Goal: Task Accomplishment & Management: Manage account settings

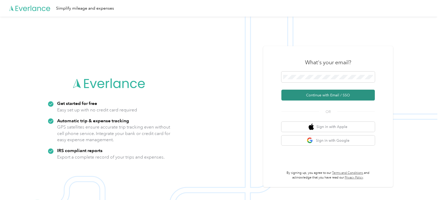
click at [347, 93] on button "Continue with Email / SSO" at bounding box center [327, 95] width 93 height 11
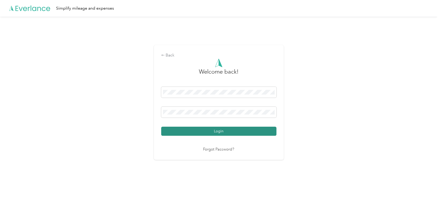
click at [206, 131] on button "Login" at bounding box center [218, 131] width 115 height 9
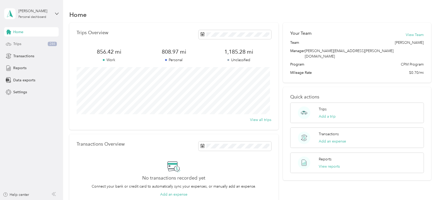
click at [26, 45] on div "Trips 244" at bounding box center [31, 43] width 55 height 9
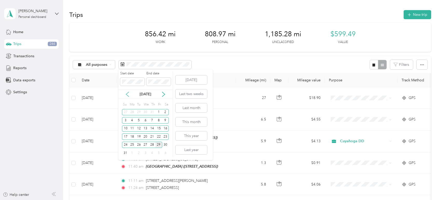
click at [127, 95] on icon at bounding box center [127, 94] width 5 height 5
click at [138, 112] on div "1" at bounding box center [139, 112] width 7 height 6
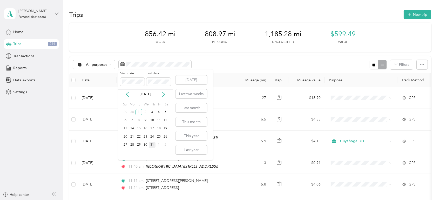
click at [152, 145] on div "31" at bounding box center [152, 145] width 7 height 6
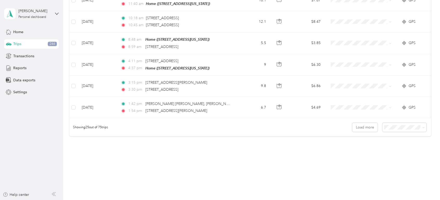
scroll to position [514, 0]
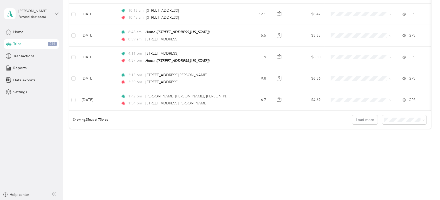
click at [391, 144] on li "100 per load" at bounding box center [403, 147] width 44 height 9
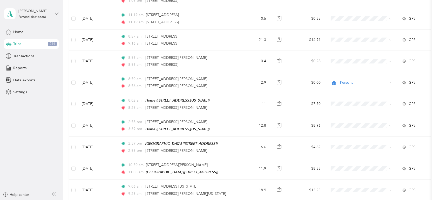
scroll to position [1524, 0]
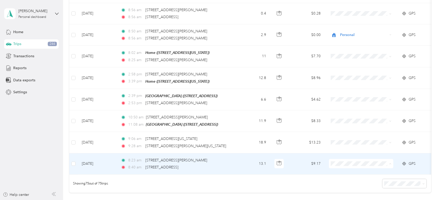
click at [355, 172] on li "Personal" at bounding box center [361, 170] width 64 height 9
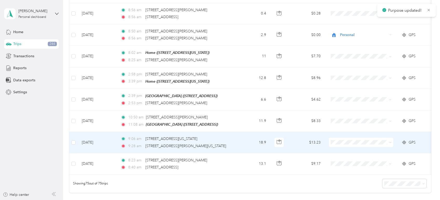
click at [242, 132] on td "18.9" at bounding box center [253, 142] width 34 height 21
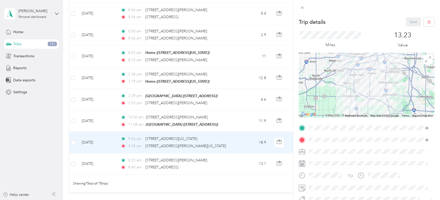
click at [355, 149] on span at bounding box center [370, 152] width 127 height 8
click at [353, 149] on span at bounding box center [370, 152] width 127 height 8
click at [345, 162] on li "Cuyahoga DD" at bounding box center [368, 158] width 123 height 9
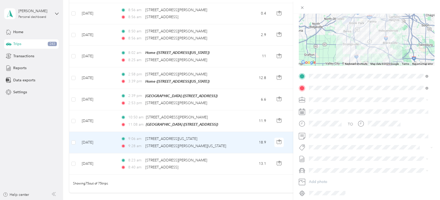
scroll to position [58, 0]
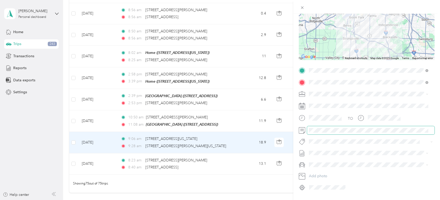
click at [339, 133] on span at bounding box center [370, 130] width 127 height 8
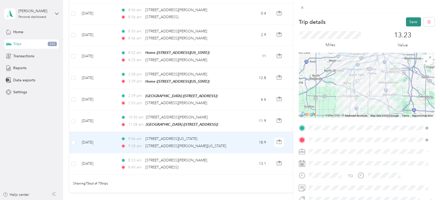
click at [409, 21] on button "Save" at bounding box center [413, 21] width 15 height 9
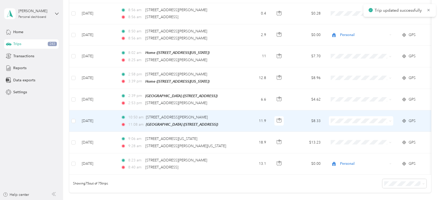
click at [348, 117] on span at bounding box center [361, 121] width 64 height 9
click at [360, 118] on span "Cuyahoga DD" at bounding box center [366, 118] width 48 height 5
click at [245, 116] on td "11.9" at bounding box center [253, 122] width 34 height 22
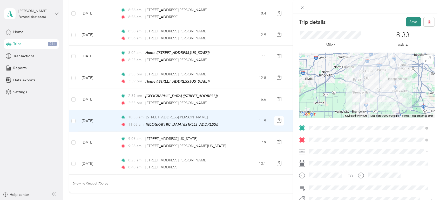
click at [408, 22] on button "Save" at bounding box center [413, 21] width 15 height 9
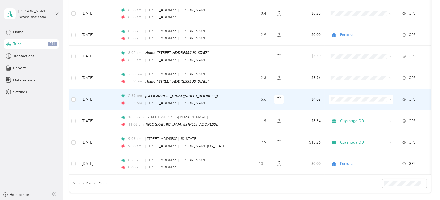
click at [247, 91] on td "6.6" at bounding box center [253, 100] width 34 height 22
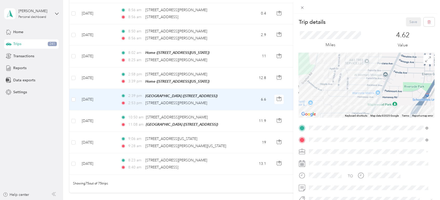
drag, startPoint x: 357, startPoint y: 76, endPoint x: 355, endPoint y: 116, distance: 39.5
click at [355, 116] on div "Keyboard shortcuts Map Data Map data ©2025 Google Map data ©2025 Google 200 m C…" at bounding box center [367, 85] width 136 height 65
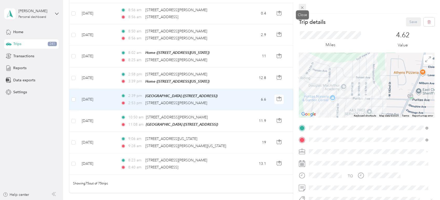
click at [303, 8] on icon at bounding box center [302, 7] width 4 height 4
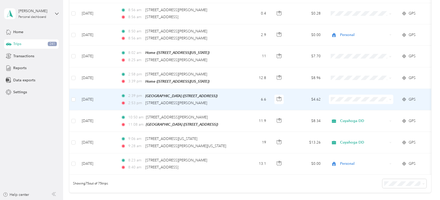
click at [245, 89] on td "6.6" at bounding box center [253, 100] width 34 height 22
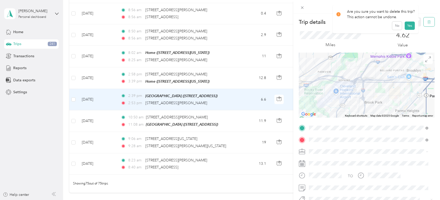
click at [428, 22] on icon "button" at bounding box center [429, 22] width 3 height 3
click at [410, 27] on button "Yes" at bounding box center [410, 28] width 10 height 8
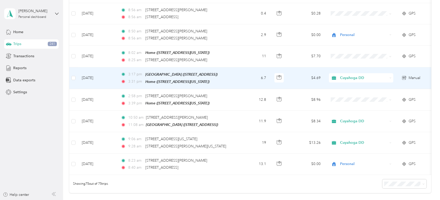
click at [241, 68] on td "6.7" at bounding box center [253, 79] width 34 height 22
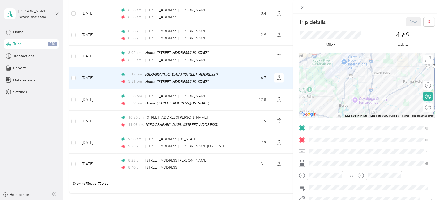
click at [332, 168] on div "Personal" at bounding box center [369, 168] width 116 height 5
click at [406, 20] on button "Save" at bounding box center [413, 21] width 15 height 9
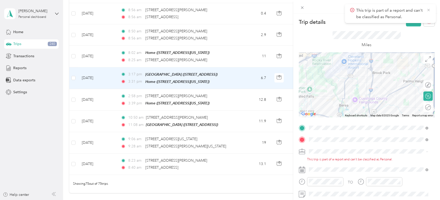
click at [430, 8] on icon at bounding box center [429, 10] width 4 height 5
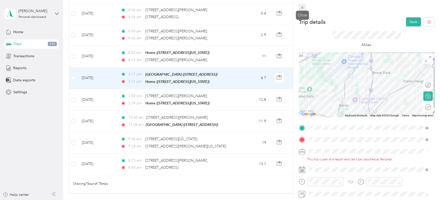
click at [302, 10] on span at bounding box center [302, 7] width 7 height 7
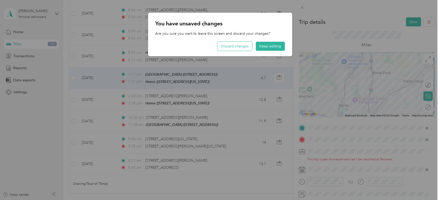
click at [243, 50] on button "Discard changes" at bounding box center [234, 46] width 35 height 9
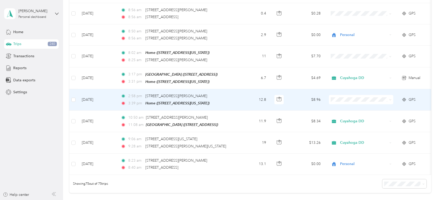
click at [243, 89] on td "12.8" at bounding box center [253, 100] width 34 height 22
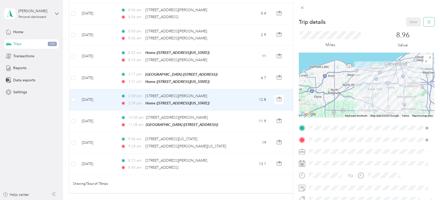
click at [427, 23] on icon "button" at bounding box center [429, 22] width 4 height 4
click at [413, 25] on button "Yes" at bounding box center [410, 28] width 10 height 8
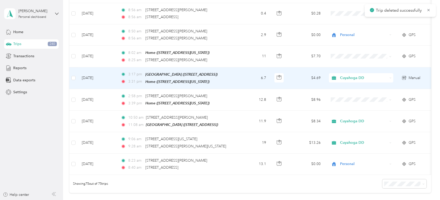
click at [377, 75] on span "Cuyahoga DD" at bounding box center [364, 78] width 48 height 6
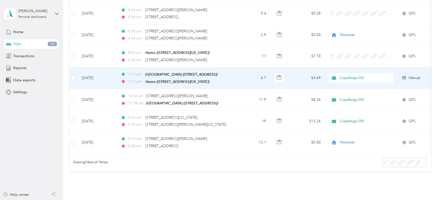
click at [379, 84] on span "Personal" at bounding box center [366, 84] width 48 height 5
click at [367, 75] on span "Cuyahoga DD" at bounding box center [364, 78] width 48 height 6
click at [360, 83] on span "Personal" at bounding box center [366, 85] width 48 height 5
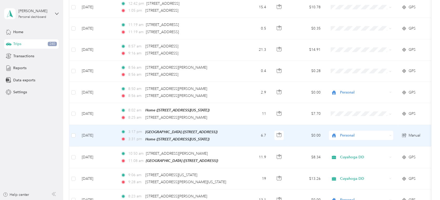
scroll to position [1437, 0]
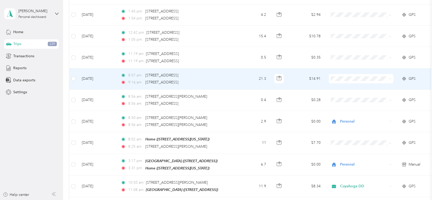
click at [247, 69] on td "21.3" at bounding box center [253, 79] width 34 height 21
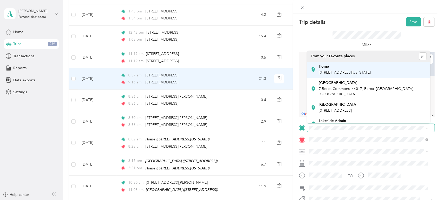
click at [356, 72] on span "[STREET_ADDRESS][US_STATE]" at bounding box center [345, 72] width 52 height 4
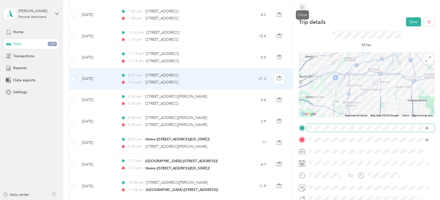
click at [301, 8] on icon at bounding box center [302, 7] width 4 height 4
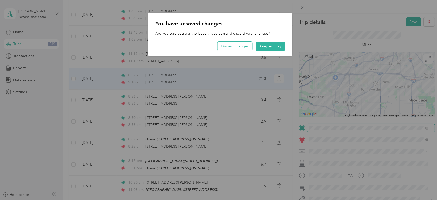
click at [242, 43] on button "Discard changes" at bounding box center [234, 46] width 35 height 9
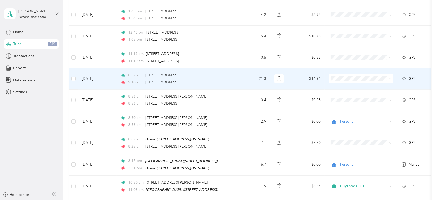
click at [238, 69] on td "21.3" at bounding box center [253, 79] width 34 height 21
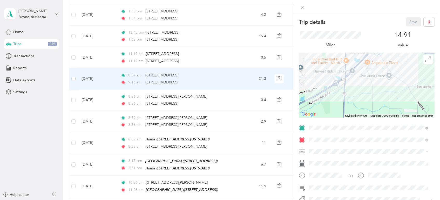
drag, startPoint x: 342, startPoint y: 80, endPoint x: 342, endPoint y: 112, distance: 31.2
click at [342, 112] on div at bounding box center [367, 85] width 136 height 65
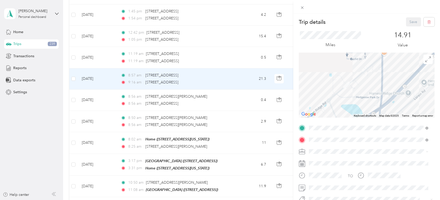
drag, startPoint x: 368, startPoint y: 87, endPoint x: 365, endPoint y: 97, distance: 9.8
click at [365, 97] on div at bounding box center [367, 85] width 136 height 65
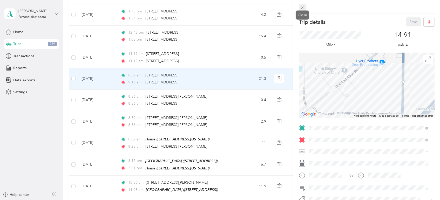
click at [302, 7] on icon at bounding box center [302, 7] width 4 height 4
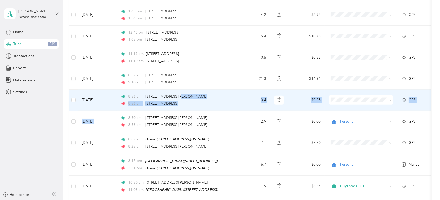
drag, startPoint x: 141, startPoint y: 103, endPoint x: 87, endPoint y: 85, distance: 56.9
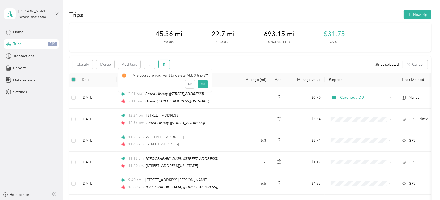
click at [167, 64] on button "button" at bounding box center [164, 64] width 11 height 9
click at [200, 83] on button "Yes" at bounding box center [203, 86] width 10 height 8
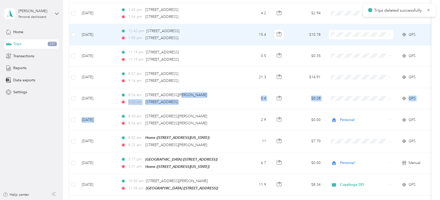
scroll to position [1443, 0]
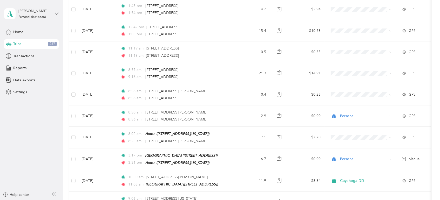
click at [42, 130] on aside "Kaylie McCasson Personal dashboard Home Trips 237 Transactions Reports Data exp…" at bounding box center [31, 100] width 63 height 200
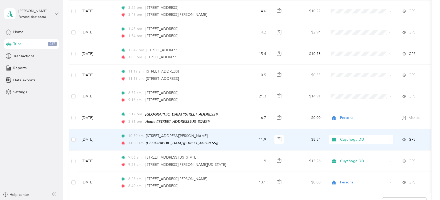
scroll to position [1385, 0]
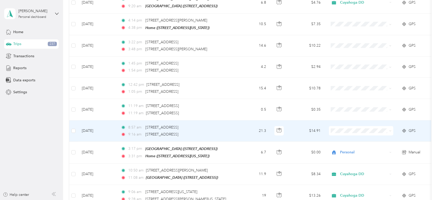
click at [351, 140] on li "Personal" at bounding box center [361, 137] width 64 height 9
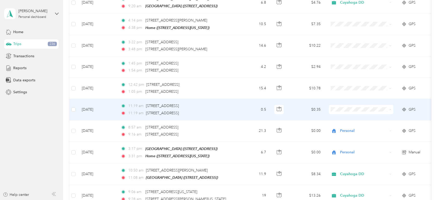
click at [351, 111] on li "Cuyahoga DD" at bounding box center [361, 108] width 64 height 9
click at [247, 100] on td "0.5" at bounding box center [253, 109] width 34 height 21
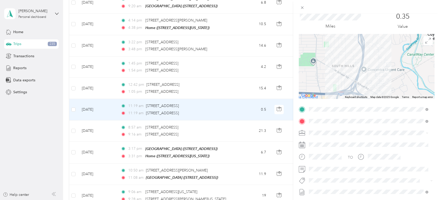
scroll to position [29, 0]
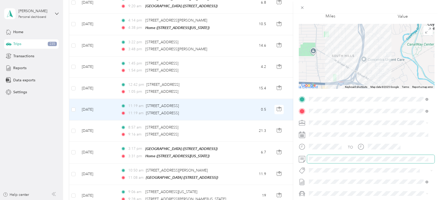
click at [341, 162] on span at bounding box center [370, 159] width 127 height 8
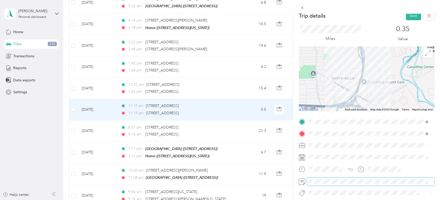
scroll to position [0, 0]
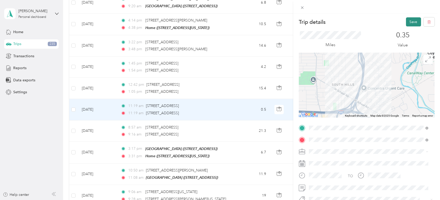
click at [406, 25] on button "Save" at bounding box center [413, 21] width 15 height 9
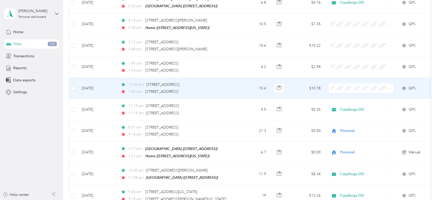
click at [358, 86] on span "Cuyahoga DD" at bounding box center [366, 87] width 48 height 5
click at [245, 78] on td "15.4" at bounding box center [253, 88] width 34 height 21
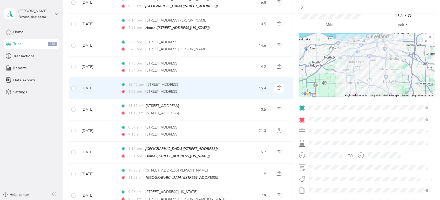
scroll to position [29, 0]
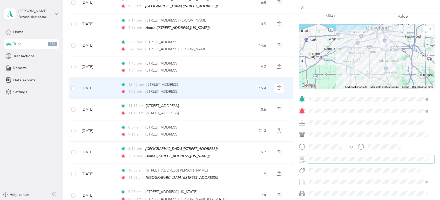
click at [325, 162] on span at bounding box center [370, 159] width 127 height 8
click at [326, 156] on span at bounding box center [370, 159] width 127 height 8
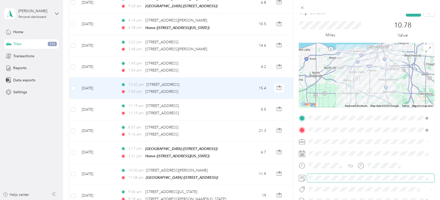
scroll to position [0, 0]
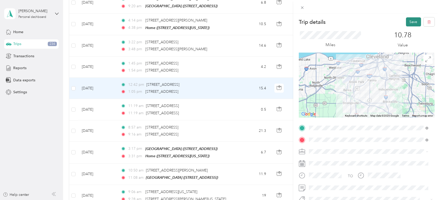
click at [409, 24] on button "Save" at bounding box center [413, 21] width 15 height 9
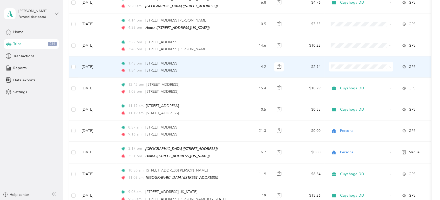
click at [232, 57] on td "1:45 pm 10261 Stamford Ct, Strongsville, OH 1:54 pm 18220 Royalton Rd, Strongsv…" at bounding box center [176, 67] width 119 height 21
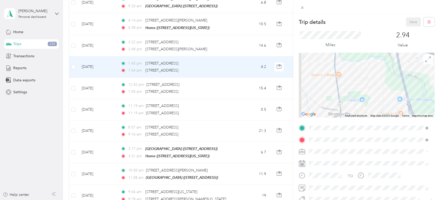
drag, startPoint x: 331, startPoint y: 93, endPoint x: 372, endPoint y: 93, distance: 40.5
click at [372, 93] on div at bounding box center [367, 85] width 136 height 65
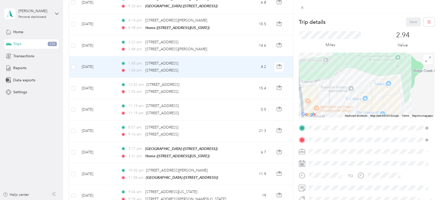
drag, startPoint x: 407, startPoint y: 98, endPoint x: 388, endPoint y: 79, distance: 26.6
click at [388, 79] on div at bounding box center [367, 85] width 136 height 65
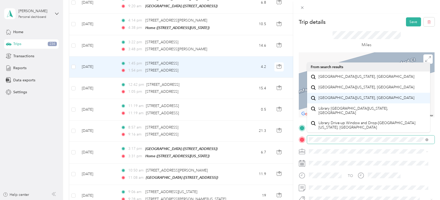
scroll to position [9, 0]
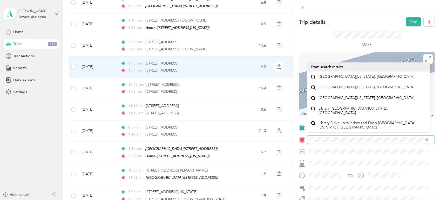
click at [289, 133] on div "Trip details Save This trip cannot be edited because it is either under review,…" at bounding box center [220, 100] width 440 height 200
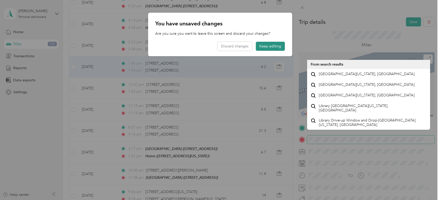
click at [270, 46] on button "Keep editing" at bounding box center [270, 46] width 29 height 9
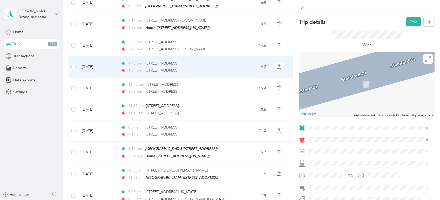
click at [358, 79] on span "18700 Westwood Drive Strongsville, Ohio 44136, United States" at bounding box center [345, 77] width 52 height 5
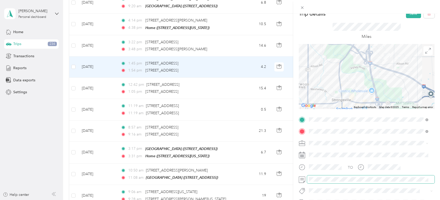
scroll to position [0, 0]
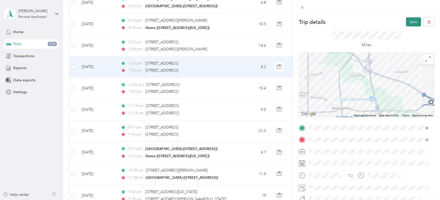
click at [409, 20] on button "Save" at bounding box center [413, 21] width 15 height 9
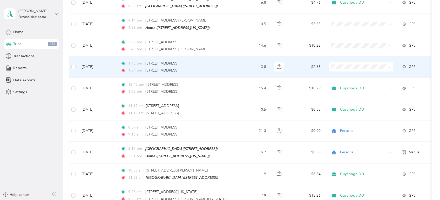
click at [352, 66] on span "Cuyahoga DD" at bounding box center [366, 65] width 48 height 5
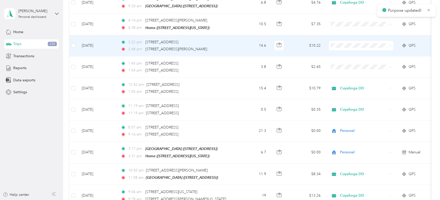
click at [347, 53] on span "Personal" at bounding box center [366, 53] width 48 height 5
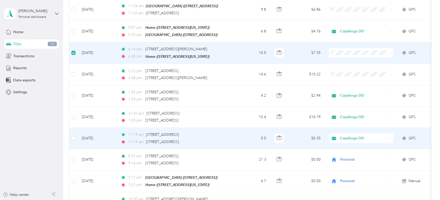
scroll to position [1269, 0]
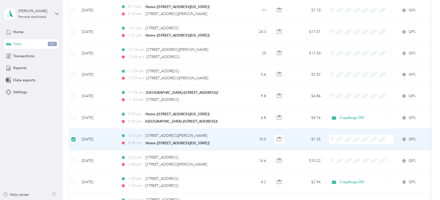
click at [238, 131] on td "10.5" at bounding box center [253, 140] width 34 height 22
click at [233, 130] on td "4:14 pm 6270 Lila Dr, North Ridgeville, OH 4:38 pm Home (179 Fair Street, Berea…" at bounding box center [176, 140] width 119 height 22
click at [219, 140] on div "4:38 pm Home (179 Fair Street, Berea, Ohio)" at bounding box center [175, 143] width 109 height 6
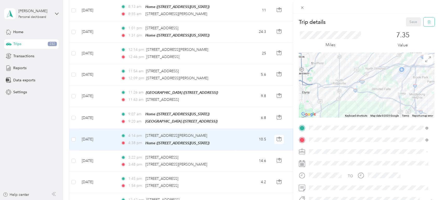
click at [427, 23] on button "button" at bounding box center [429, 21] width 11 height 9
click at [409, 28] on button "Yes" at bounding box center [410, 28] width 10 height 8
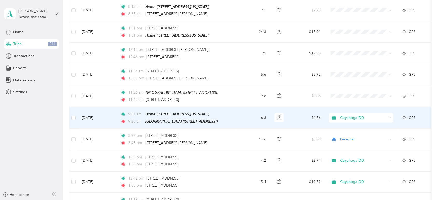
click at [350, 115] on span "Cuyahoga DD" at bounding box center [364, 118] width 48 height 6
click at [347, 127] on li "Personal" at bounding box center [361, 124] width 64 height 9
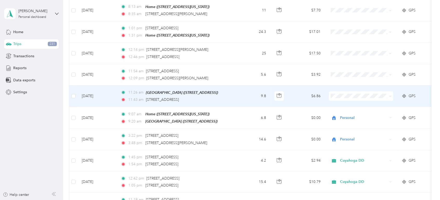
click at [350, 94] on span "Cuyahoga DD" at bounding box center [366, 95] width 48 height 5
click at [247, 92] on td "9.8" at bounding box center [253, 97] width 34 height 22
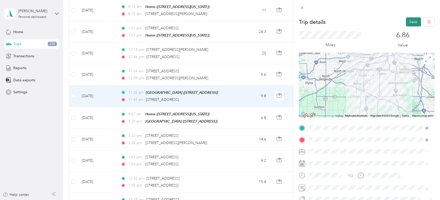
click at [407, 22] on button "Save" at bounding box center [413, 21] width 15 height 9
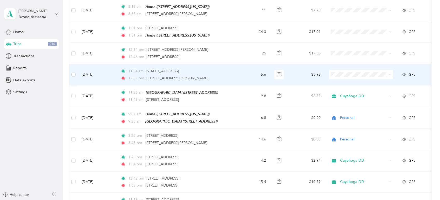
click at [359, 72] on span "Cuyahoga DD" at bounding box center [366, 74] width 48 height 5
click at [236, 64] on td "11:54 am 17056 Ridge Creek Rd, Strongsville, OH 12:09 pm 22433 Ethel Dr, Strong…" at bounding box center [176, 74] width 119 height 21
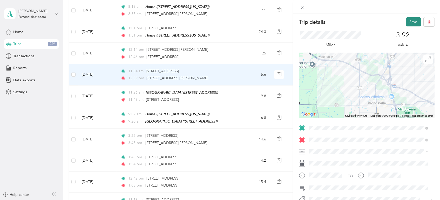
click at [406, 19] on button "Save" at bounding box center [413, 21] width 15 height 9
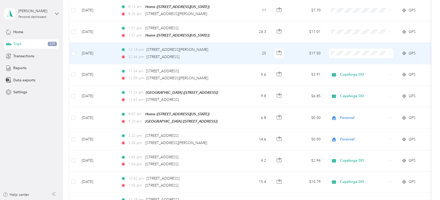
click at [346, 53] on span "Cuyahoga DD" at bounding box center [366, 53] width 48 height 5
click at [245, 47] on td "25" at bounding box center [253, 53] width 34 height 21
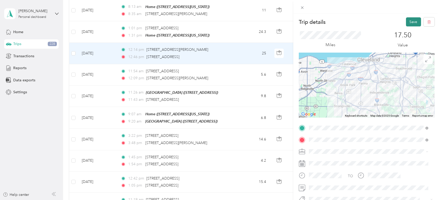
click at [409, 24] on button "Save" at bounding box center [413, 21] width 15 height 9
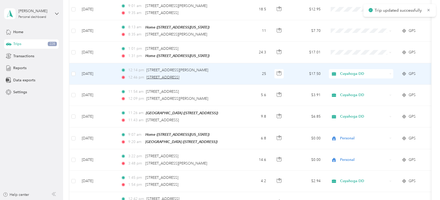
scroll to position [1241, 0]
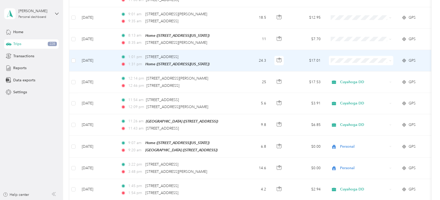
click at [230, 54] on td "1:01 pm 21165 Ellacott Pkwy, Warrensville Heights, OH 1:31 pm Home (179 Fair St…" at bounding box center [176, 61] width 119 height 22
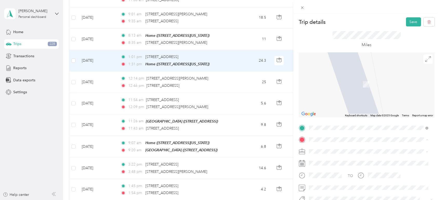
click at [378, 103] on li "[GEOGRAPHIC_DATA] [STREET_ADDRESS]" at bounding box center [368, 101] width 123 height 22
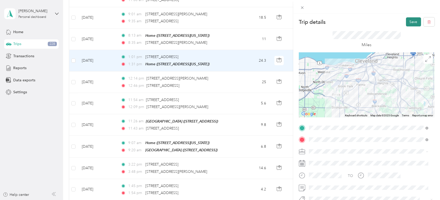
click at [407, 21] on button "Save" at bounding box center [413, 21] width 15 height 9
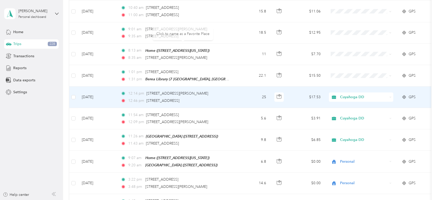
scroll to position [1212, 0]
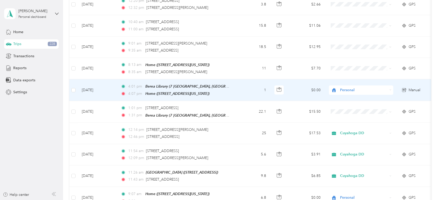
scroll to position [1183, 0]
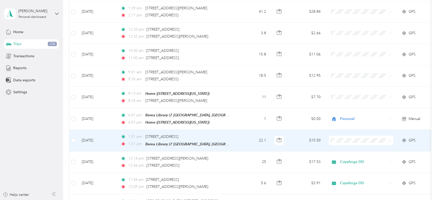
click at [347, 142] on li "Cuyahoga DD" at bounding box center [361, 140] width 64 height 9
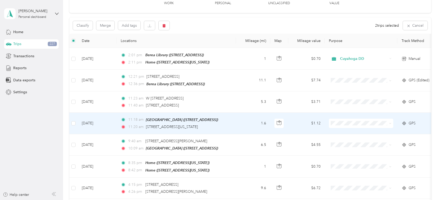
scroll to position [0, 0]
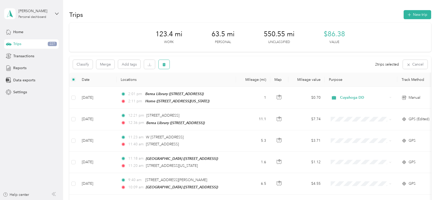
click at [163, 64] on icon "button" at bounding box center [164, 65] width 4 height 4
click at [201, 85] on button "Yes" at bounding box center [203, 86] width 10 height 8
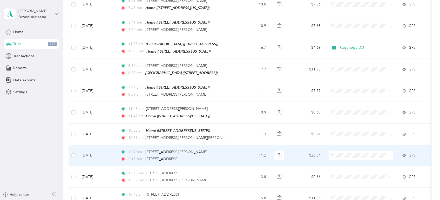
scroll to position [1125, 0]
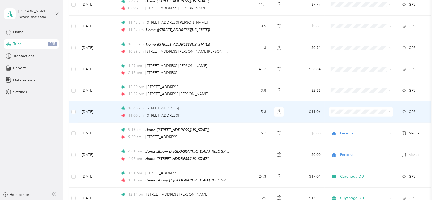
click at [232, 102] on td "10:40 am 6527 W 130th St, Middleburg Heights, OH 11:00 am 35700 Bainbridge Rd, …" at bounding box center [176, 112] width 119 height 21
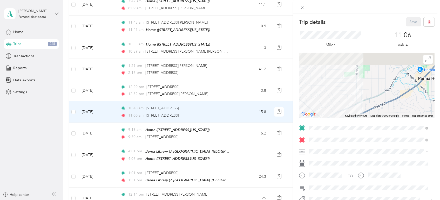
drag, startPoint x: 377, startPoint y: 70, endPoint x: 376, endPoint y: 96, distance: 25.5
click at [376, 96] on div at bounding box center [367, 85] width 136 height 65
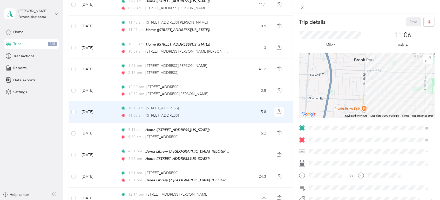
drag, startPoint x: 324, startPoint y: 88, endPoint x: 393, endPoint y: 102, distance: 69.9
click at [393, 102] on div at bounding box center [367, 85] width 136 height 65
click at [73, 103] on div "Trip details Save This trip cannot be edited because it is either under review,…" at bounding box center [220, 100] width 440 height 200
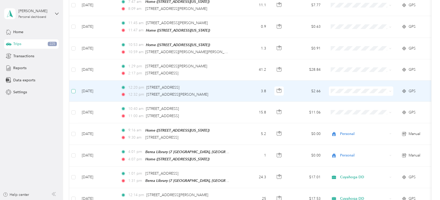
scroll to position [1125, 0]
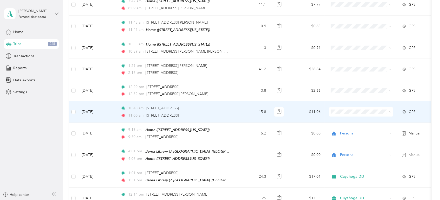
click at [242, 104] on td "15.8" at bounding box center [253, 112] width 34 height 21
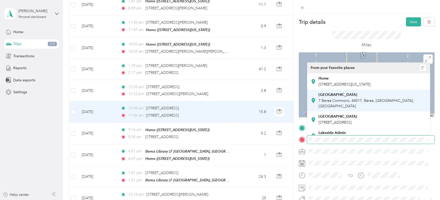
click at [359, 99] on span "7 Berea Commons, 44017, Berea, [GEOGRAPHIC_DATA], [GEOGRAPHIC_DATA]" at bounding box center [367, 104] width 96 height 10
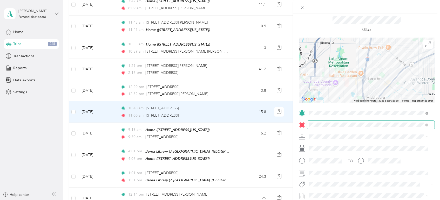
scroll to position [29, 0]
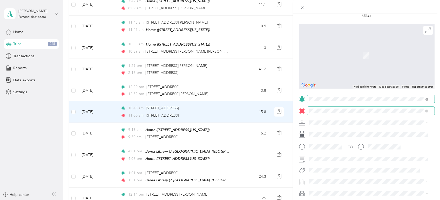
click at [390, 119] on div "6650 Pearl Road Parma Heights, Ohio 44130, United States" at bounding box center [369, 118] width 116 height 7
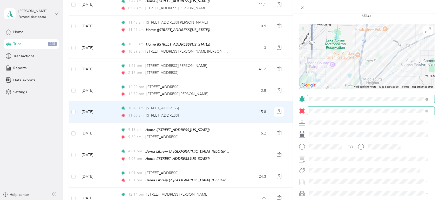
click at [328, 133] on li "Cuyahoga DD" at bounding box center [368, 131] width 123 height 9
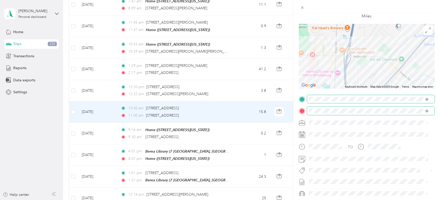
scroll to position [0, 0]
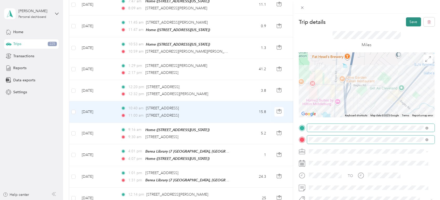
click at [409, 22] on button "Save" at bounding box center [413, 21] width 15 height 9
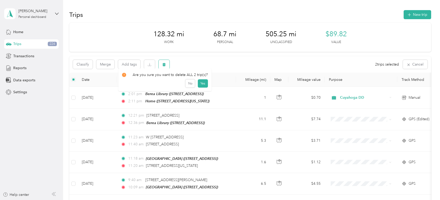
click at [160, 64] on button "button" at bounding box center [164, 64] width 11 height 9
click at [200, 84] on button "Yes" at bounding box center [203, 86] width 10 height 8
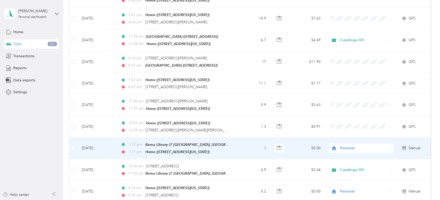
scroll to position [1036, 0]
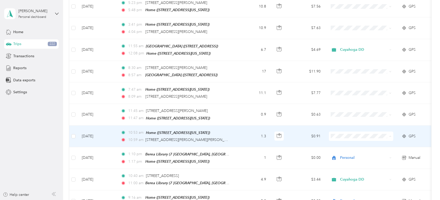
click at [353, 144] on span "Personal" at bounding box center [366, 146] width 48 height 5
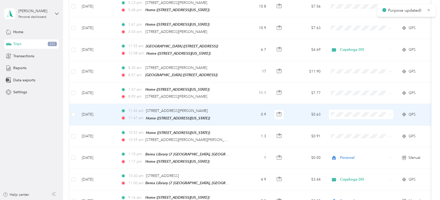
click at [230, 116] on div "11:47 am Home (179 Fair Street, Berea, Ohio)" at bounding box center [175, 119] width 109 height 6
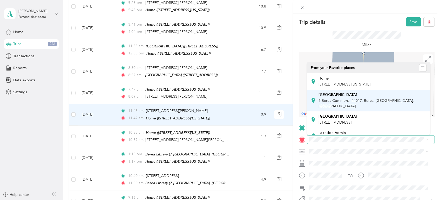
click at [352, 97] on div "Berea Library 7 Berea Commons, 44017, Berea, OH, United States" at bounding box center [373, 101] width 108 height 16
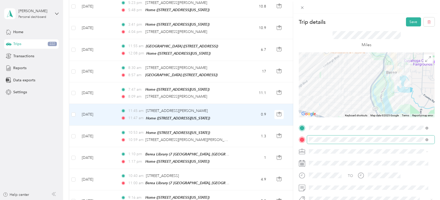
click at [345, 160] on div "Cuyahoga DD" at bounding box center [369, 160] width 116 height 5
click at [408, 23] on button "Save" at bounding box center [413, 21] width 15 height 9
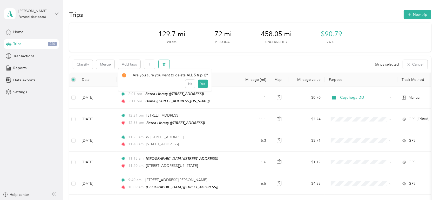
click at [167, 64] on button "button" at bounding box center [164, 64] width 11 height 9
click at [201, 86] on button "Yes" at bounding box center [203, 86] width 10 height 8
click at [168, 64] on button "button" at bounding box center [164, 64] width 11 height 9
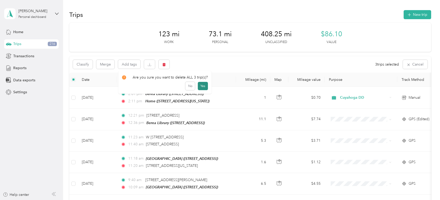
click at [201, 86] on button "Yes" at bounding box center [203, 86] width 10 height 8
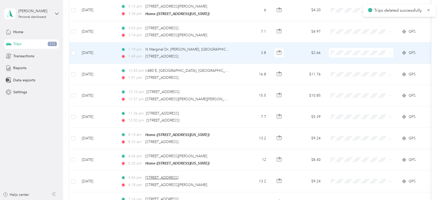
scroll to position [721, 0]
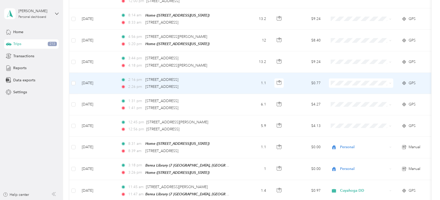
scroll to position [837, 0]
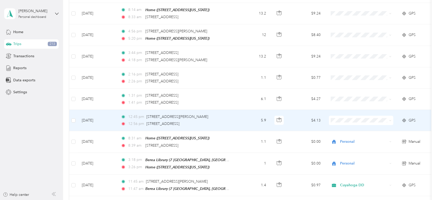
click at [238, 114] on td "5.9" at bounding box center [253, 120] width 34 height 21
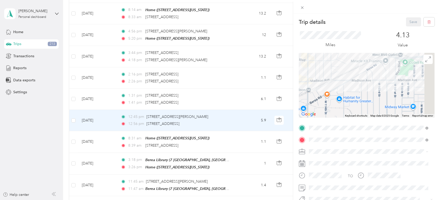
drag, startPoint x: 401, startPoint y: 83, endPoint x: 380, endPoint y: 105, distance: 30.7
click at [380, 105] on div at bounding box center [367, 85] width 136 height 65
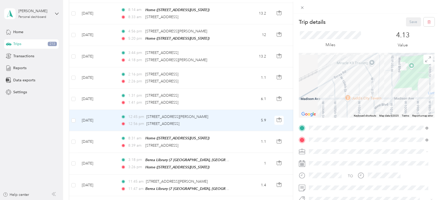
drag, startPoint x: 377, startPoint y: 99, endPoint x: 379, endPoint y: 83, distance: 17.0
click at [379, 83] on div at bounding box center [367, 85] width 136 height 65
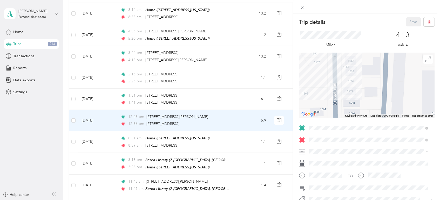
drag, startPoint x: 349, startPoint y: 89, endPoint x: 361, endPoint y: 88, distance: 11.9
click at [361, 88] on div at bounding box center [367, 85] width 136 height 65
drag, startPoint x: 375, startPoint y: 5, endPoint x: 342, endPoint y: 16, distance: 34.5
click at [343, 16] on div "Trip details Save This trip cannot be edited because it is either under review,…" at bounding box center [366, 114] width 147 height 200
click at [303, 9] on icon at bounding box center [302, 7] width 4 height 4
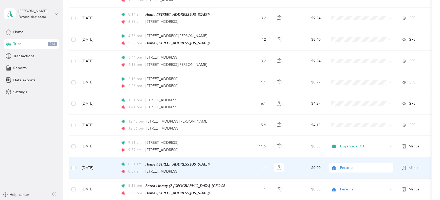
scroll to position [837, 0]
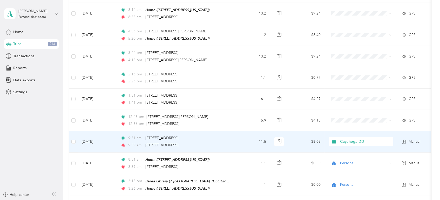
click at [238, 132] on td "11.5" at bounding box center [253, 141] width 34 height 21
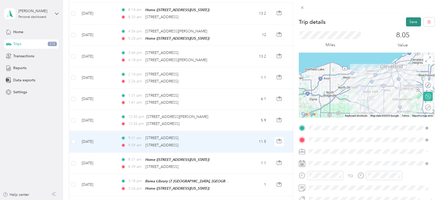
click at [410, 21] on button "Save" at bounding box center [413, 21] width 15 height 9
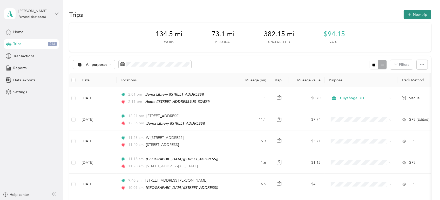
click at [414, 13] on button "New trip" at bounding box center [418, 14] width 28 height 9
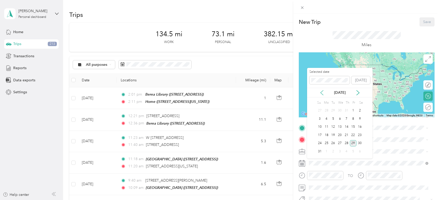
click at [319, 91] on icon at bounding box center [321, 92] width 5 height 5
click at [341, 127] on div "16" at bounding box center [339, 127] width 7 height 6
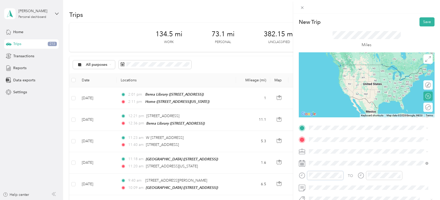
click at [308, 176] on div at bounding box center [325, 175] width 36 height 9
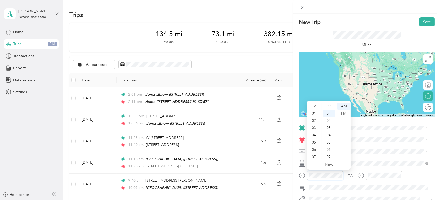
scroll to position [31, 0]
click at [343, 106] on div "AM" at bounding box center [344, 106] width 12 height 7
click at [327, 123] on div "27" at bounding box center [329, 122] width 12 height 7
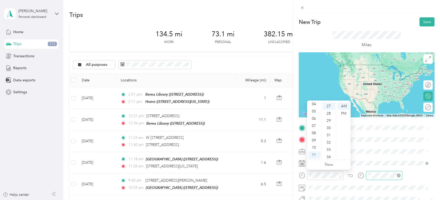
click at [374, 172] on div at bounding box center [384, 175] width 36 height 9
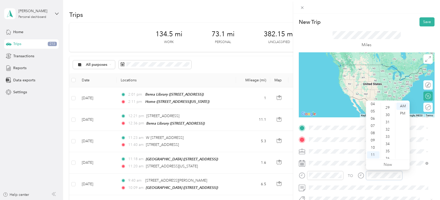
scroll to position [238, 0]
click at [388, 109] on div "33" at bounding box center [388, 108] width 12 height 7
click at [335, 130] on span at bounding box center [370, 128] width 127 height 8
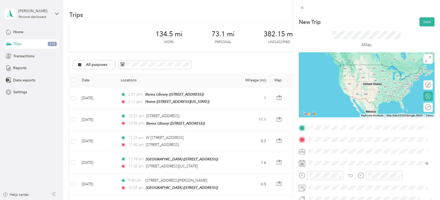
click at [346, 66] on span "[STREET_ADDRESS][US_STATE]" at bounding box center [345, 64] width 52 height 5
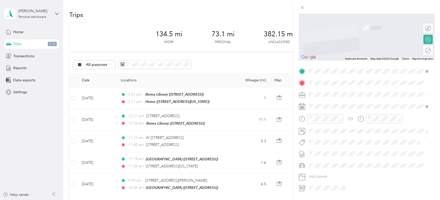
scroll to position [58, 0]
click at [327, 79] on span at bounding box center [370, 82] width 127 height 8
click at [334, 99] on span "19607 Detroit Road Rocky River, Ohio 44116, United States" at bounding box center [345, 100] width 52 height 5
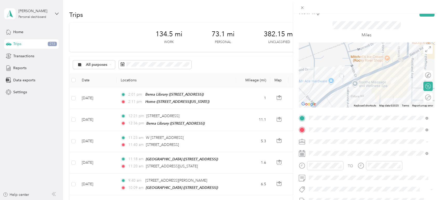
scroll to position [0, 0]
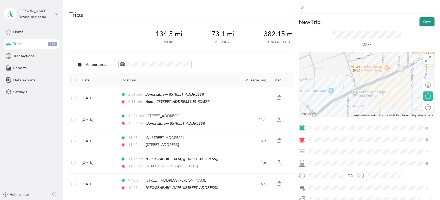
click at [424, 20] on button "Save" at bounding box center [427, 21] width 15 height 9
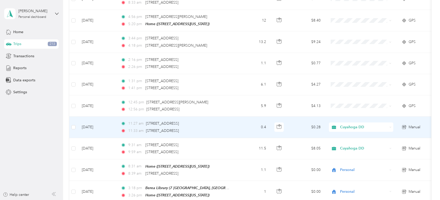
scroll to position [865, 0]
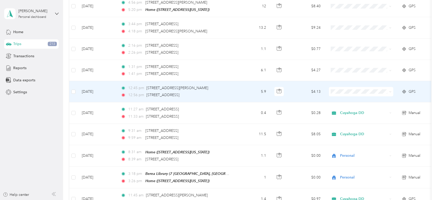
click at [241, 85] on td "5.9" at bounding box center [253, 91] width 34 height 21
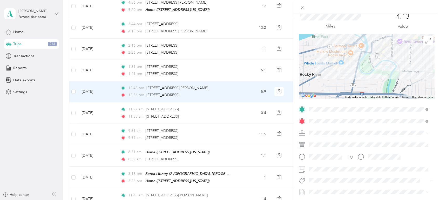
scroll to position [29, 0]
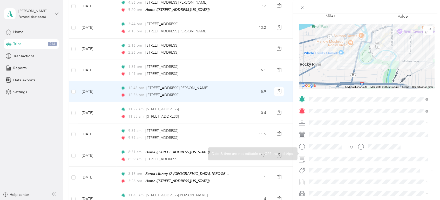
click at [325, 120] on span at bounding box center [370, 123] width 127 height 8
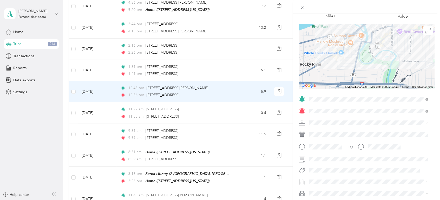
click at [332, 132] on span "Cuyahoga DD" at bounding box center [323, 132] width 24 height 4
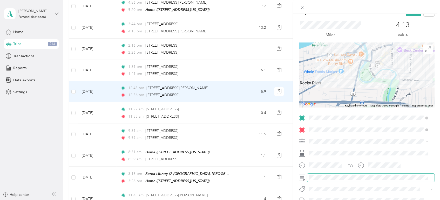
scroll to position [0, 0]
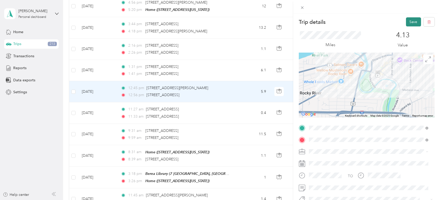
click at [412, 23] on button "Save" at bounding box center [413, 21] width 15 height 9
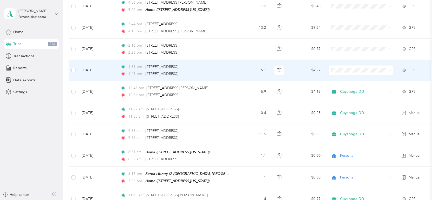
click at [230, 64] on div "1:31 pm 1555 W 102nd St, Cudell, Cleveland, OH" at bounding box center [175, 67] width 109 height 6
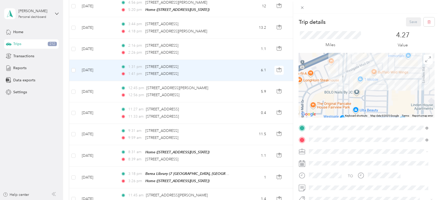
drag, startPoint x: 363, startPoint y: 86, endPoint x: 335, endPoint y: 110, distance: 36.3
click at [335, 110] on div at bounding box center [367, 85] width 136 height 65
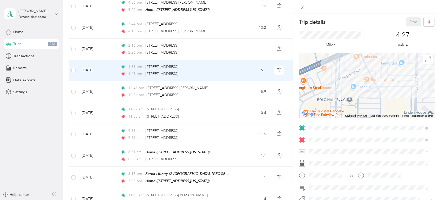
drag, startPoint x: 341, startPoint y: 69, endPoint x: 337, endPoint y: 92, distance: 23.0
click at [337, 92] on div at bounding box center [367, 85] width 136 height 65
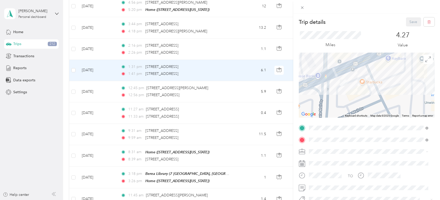
scroll to position [29, 0]
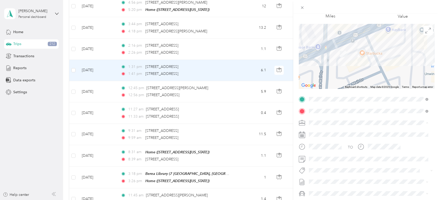
click at [335, 132] on div "Cuyahoga DD" at bounding box center [369, 131] width 116 height 5
click at [328, 155] on span at bounding box center [370, 159] width 127 height 8
click at [328, 156] on span at bounding box center [370, 159] width 127 height 8
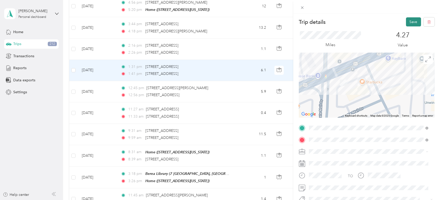
click at [410, 24] on button "Save" at bounding box center [413, 21] width 15 height 9
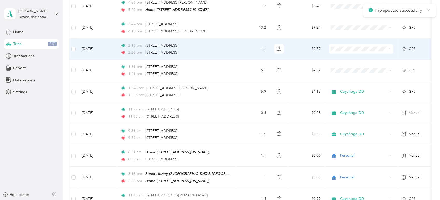
click at [221, 43] on div "2:16 pm 20649 Center Ridge Rd, Fairview Park, OH" at bounding box center [175, 46] width 109 height 6
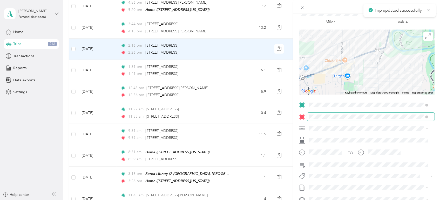
scroll to position [29, 0]
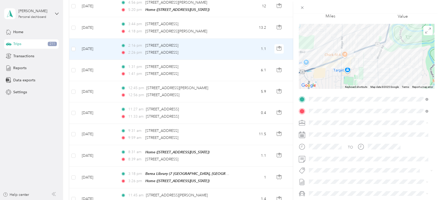
click at [333, 132] on span "Cuyahoga DD" at bounding box center [323, 132] width 24 height 4
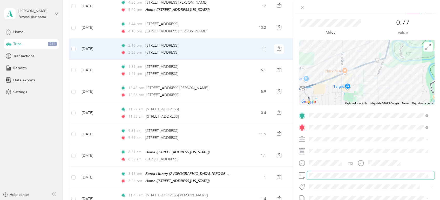
scroll to position [0, 0]
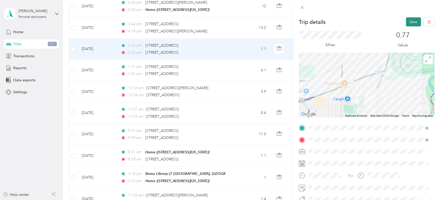
click at [409, 20] on button "Save" at bounding box center [413, 21] width 15 height 9
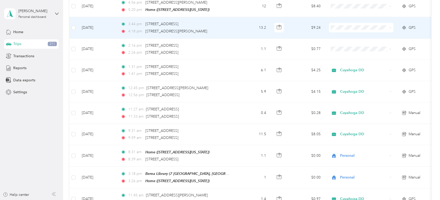
click at [348, 40] on span "Personal" at bounding box center [366, 40] width 48 height 5
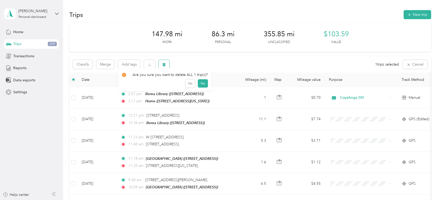
click at [165, 63] on icon "button" at bounding box center [164, 65] width 4 height 4
click at [202, 83] on button "Yes" at bounding box center [203, 86] width 10 height 8
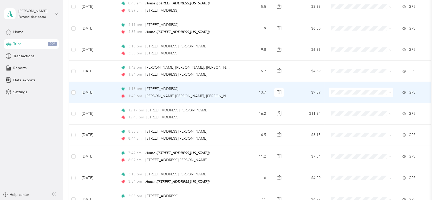
scroll to position [692, 0]
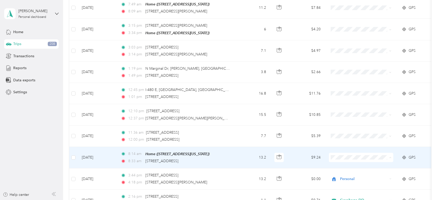
click at [345, 170] on span "Personal" at bounding box center [366, 170] width 48 height 5
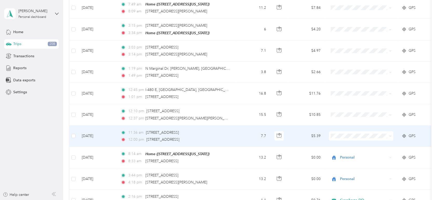
click at [350, 139] on span "Cuyahoga DD" at bounding box center [366, 139] width 48 height 5
click at [250, 127] on td "7.7" at bounding box center [253, 136] width 34 height 21
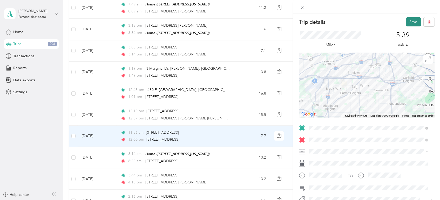
click at [408, 19] on button "Save" at bounding box center [413, 21] width 15 height 9
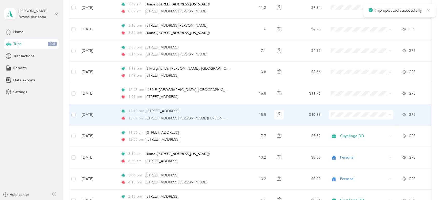
click at [251, 108] on td "15.5" at bounding box center [253, 114] width 34 height 21
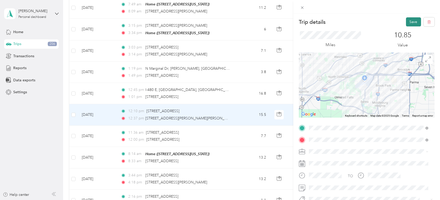
click at [406, 20] on button "Save" at bounding box center [413, 21] width 15 height 9
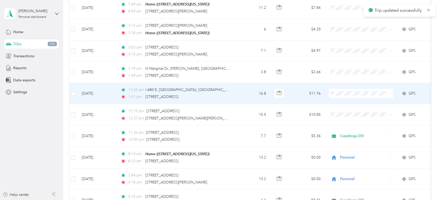
click at [245, 88] on td "16.8" at bounding box center [253, 93] width 34 height 21
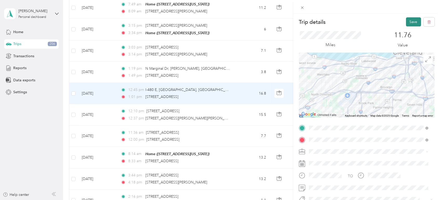
click at [410, 21] on button "Save" at bounding box center [413, 21] width 15 height 9
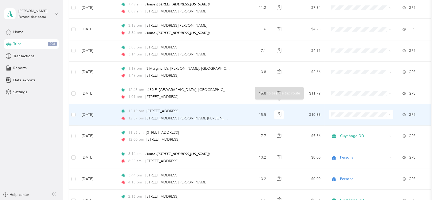
click at [249, 111] on td "15.5" at bounding box center [253, 114] width 34 height 21
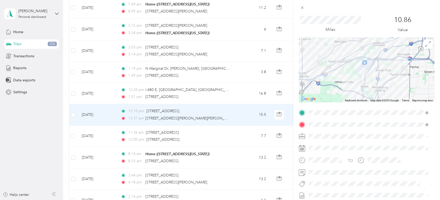
scroll to position [29, 0]
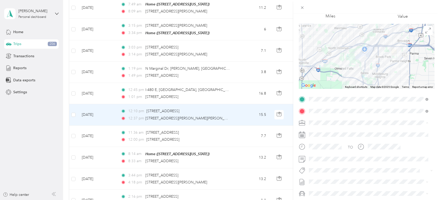
click at [332, 132] on span "Cuyahoga DD" at bounding box center [323, 132] width 24 height 4
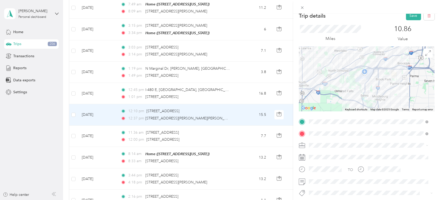
scroll to position [0, 0]
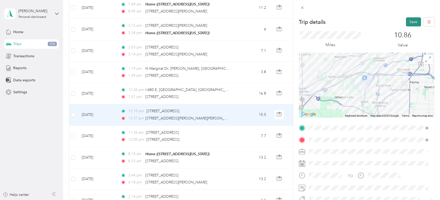
click at [411, 20] on button "Save" at bounding box center [413, 21] width 15 height 9
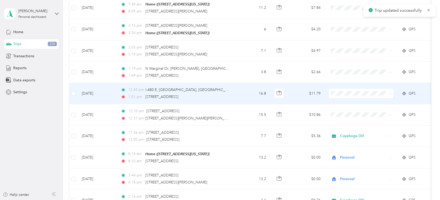
click at [343, 89] on span at bounding box center [361, 93] width 64 height 9
click at [353, 96] on span "Cuyahoga DD" at bounding box center [366, 95] width 48 height 5
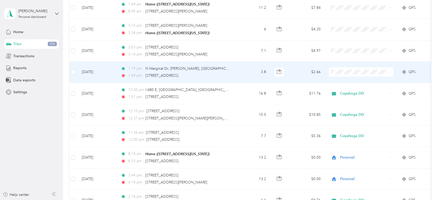
click at [241, 66] on td "3.8" at bounding box center [253, 72] width 34 height 21
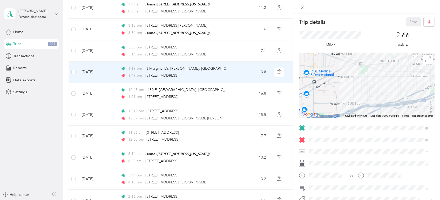
drag, startPoint x: 369, startPoint y: 75, endPoint x: 363, endPoint y: 84, distance: 10.9
click at [363, 84] on div at bounding box center [367, 85] width 136 height 65
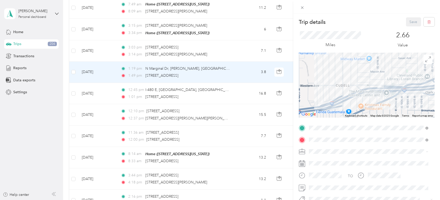
drag, startPoint x: 394, startPoint y: 87, endPoint x: 375, endPoint y: 85, distance: 19.1
click at [375, 85] on div at bounding box center [367, 85] width 136 height 65
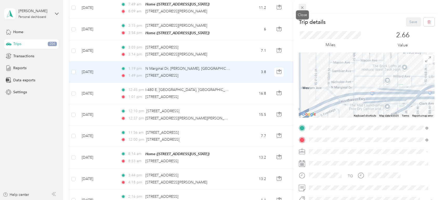
click at [302, 7] on icon at bounding box center [302, 7] width 4 height 4
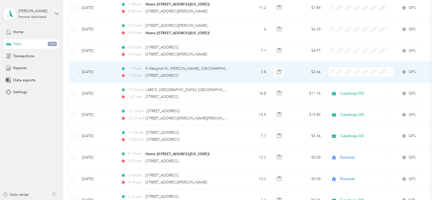
click at [239, 66] on td "3.8" at bounding box center [253, 72] width 34 height 21
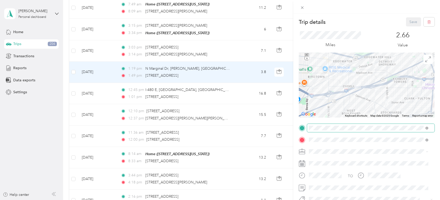
click at [428, 130] on span at bounding box center [427, 128] width 3 height 4
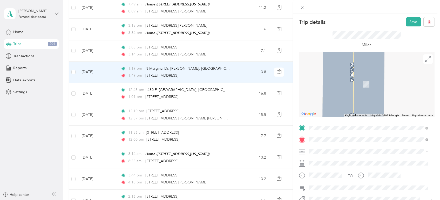
click at [371, 67] on span "4553 Hinckley Industrial Parkway Cleveland, Ohio 44109, United States" at bounding box center [345, 65] width 52 height 5
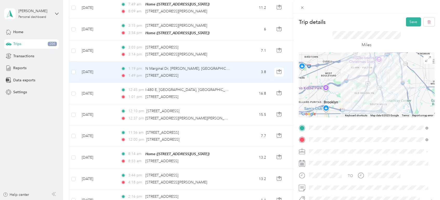
click at [350, 149] on span at bounding box center [370, 152] width 127 height 8
click at [350, 160] on div "Cuyahoga DD" at bounding box center [369, 160] width 116 height 5
click at [410, 21] on button "Save" at bounding box center [413, 21] width 15 height 9
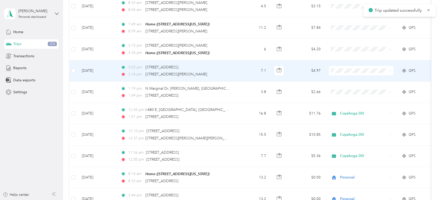
scroll to position [663, 0]
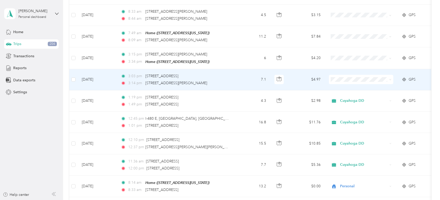
click at [343, 75] on span at bounding box center [361, 79] width 64 height 9
click at [251, 74] on td "7.1" at bounding box center [253, 79] width 34 height 21
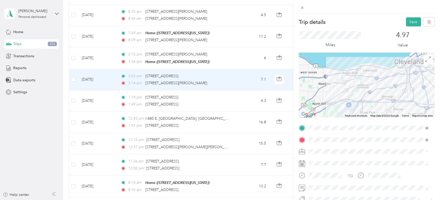
click at [328, 160] on span "Cuyahoga DD" at bounding box center [323, 161] width 24 height 4
click at [413, 20] on button "Save" at bounding box center [413, 21] width 15 height 9
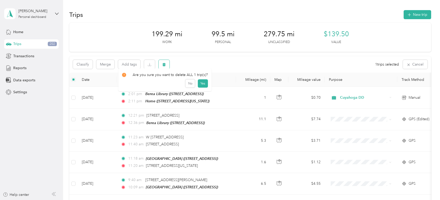
click at [164, 65] on icon "button" at bounding box center [164, 64] width 3 height 3
click at [204, 86] on button "Yes" at bounding box center [203, 86] width 10 height 8
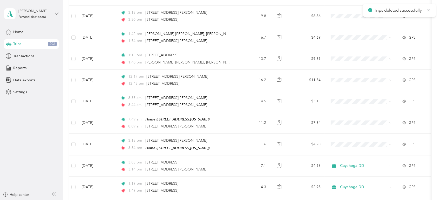
scroll to position [721, 0]
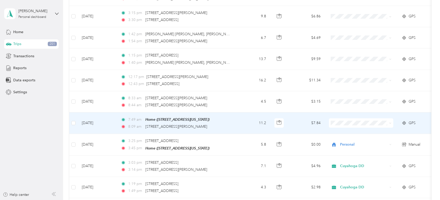
scroll to position [577, 0]
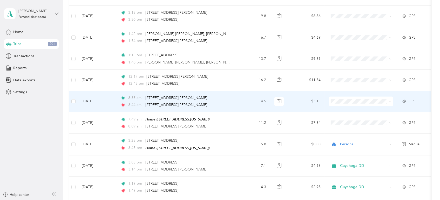
click at [237, 99] on td "4.5" at bounding box center [253, 101] width 34 height 21
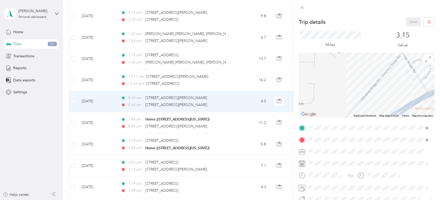
drag, startPoint x: 393, startPoint y: 93, endPoint x: 377, endPoint y: 91, distance: 16.2
click at [377, 91] on div at bounding box center [367, 85] width 136 height 65
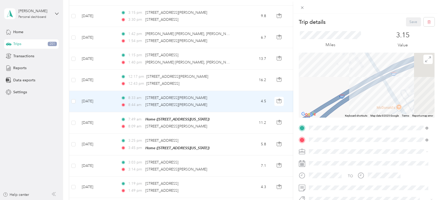
drag, startPoint x: 370, startPoint y: 86, endPoint x: 353, endPoint y: 81, distance: 17.8
click at [293, 64] on div "Trip details Save This trip cannot be edited because it is either under review,…" at bounding box center [220, 100] width 440 height 200
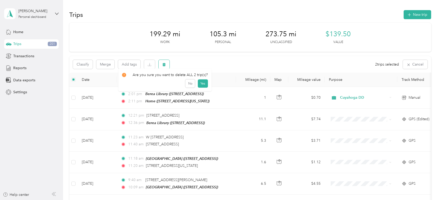
click at [163, 66] on icon "button" at bounding box center [164, 64] width 3 height 3
click at [199, 83] on button "Yes" at bounding box center [203, 86] width 10 height 8
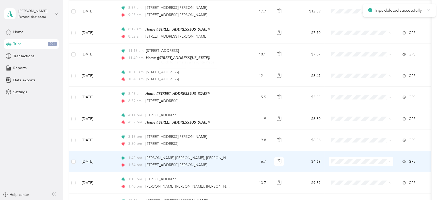
scroll to position [461, 0]
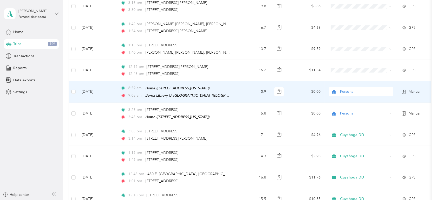
scroll to position [577, 0]
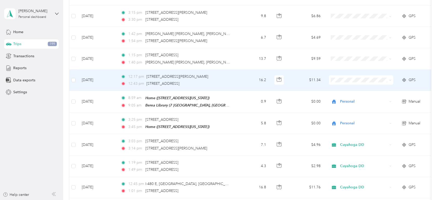
click at [232, 79] on td "12:17 pm [STREET_ADDRESS][PERSON_NAME] 12:43 pm [STREET_ADDRESS]" at bounding box center [176, 80] width 119 height 21
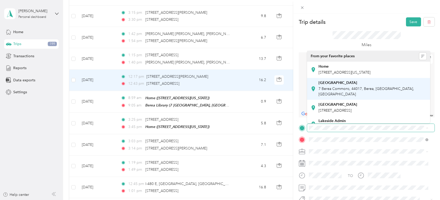
click at [366, 86] on div "[GEOGRAPHIC_DATA] [STREET_ADDRESS]" at bounding box center [373, 89] width 108 height 16
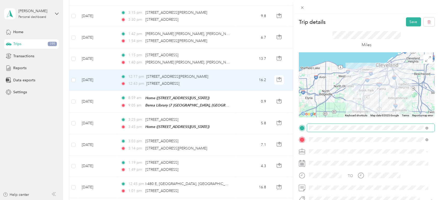
click at [338, 159] on div "Cuyahoga DD" at bounding box center [369, 160] width 116 height 5
click at [407, 21] on button "Save" at bounding box center [413, 21] width 15 height 9
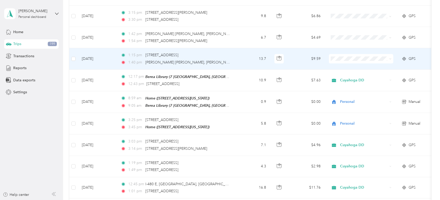
click at [243, 48] on td "13.7" at bounding box center [253, 58] width 34 height 21
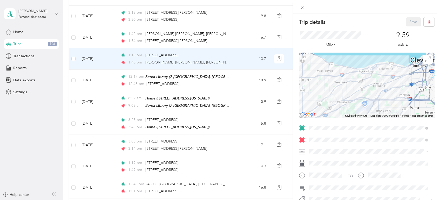
click at [333, 159] on span "Cuyahoga DD" at bounding box center [323, 161] width 24 height 4
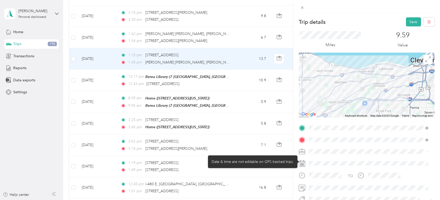
click at [332, 161] on div at bounding box center [370, 164] width 127 height 8
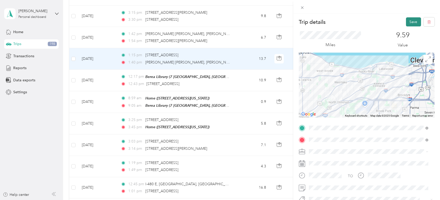
click at [409, 20] on button "Save" at bounding box center [413, 21] width 15 height 9
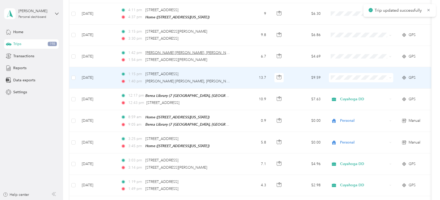
scroll to position [548, 0]
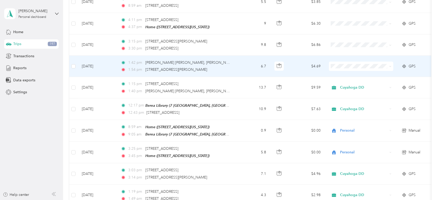
click at [231, 66] on td "1:42 pm Crocker Woods Ln, Bretton Woods, Westlake, OH 1:54 pm 6242 Lila Dr, Nor…" at bounding box center [176, 66] width 119 height 21
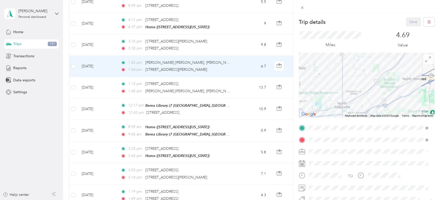
click at [359, 102] on div "[GEOGRAPHIC_DATA] [STREET_ADDRESS]" at bounding box center [373, 101] width 108 height 16
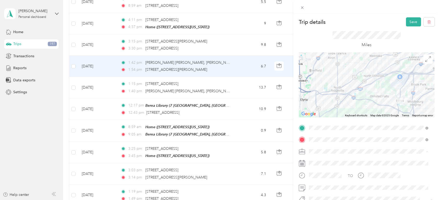
click at [331, 161] on span "Cuyahoga DD" at bounding box center [323, 161] width 24 height 4
click at [407, 20] on button "Save" at bounding box center [413, 21] width 15 height 9
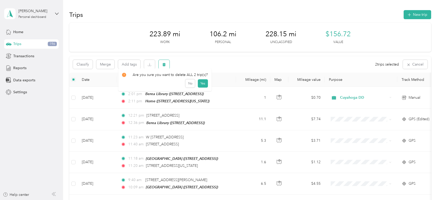
click at [164, 65] on icon "button" at bounding box center [164, 64] width 3 height 3
click at [202, 85] on button "Yes" at bounding box center [203, 86] width 10 height 8
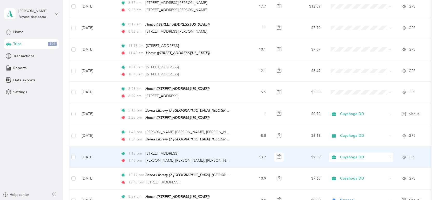
scroll to position [461, 0]
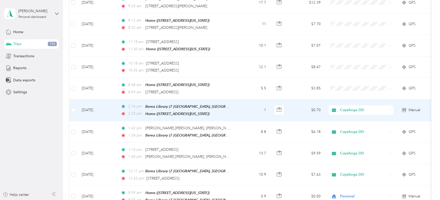
click at [356, 107] on span "Cuyahoga DD" at bounding box center [364, 110] width 48 height 6
click at [356, 123] on span "Personal" at bounding box center [366, 124] width 48 height 5
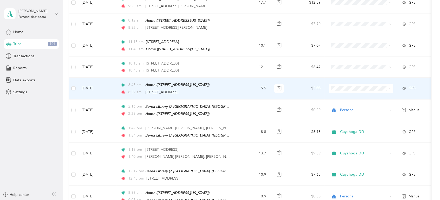
click at [348, 101] on span "Personal" at bounding box center [366, 102] width 48 height 5
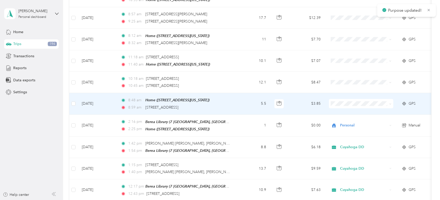
scroll to position [433, 0]
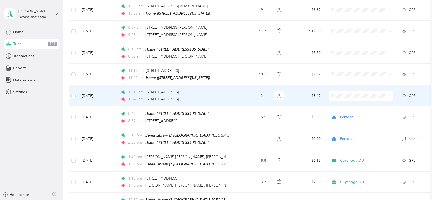
click at [243, 95] on td "12.1" at bounding box center [253, 95] width 34 height 21
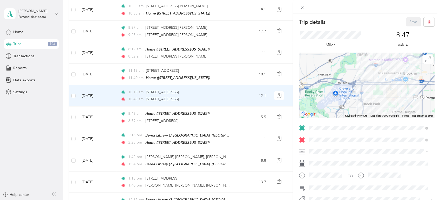
drag, startPoint x: 369, startPoint y: 64, endPoint x: 361, endPoint y: 103, distance: 40.1
click at [361, 103] on div at bounding box center [367, 85] width 136 height 65
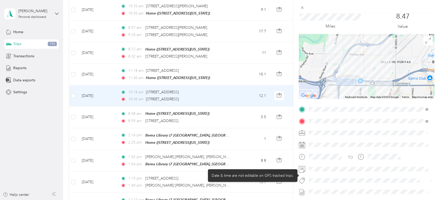
scroll to position [29, 0]
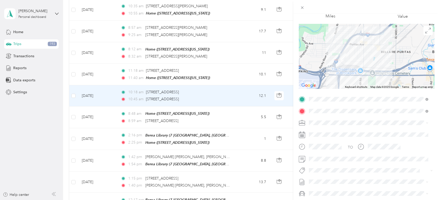
click at [331, 132] on span "Cuyahoga DD" at bounding box center [323, 132] width 24 height 4
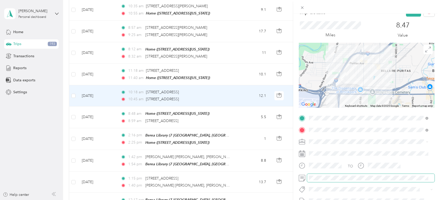
scroll to position [0, 0]
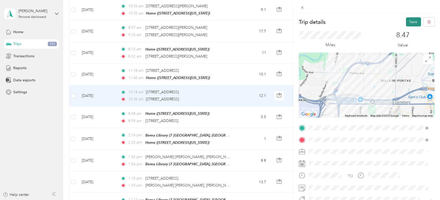
click at [407, 23] on button "Save" at bounding box center [413, 21] width 15 height 9
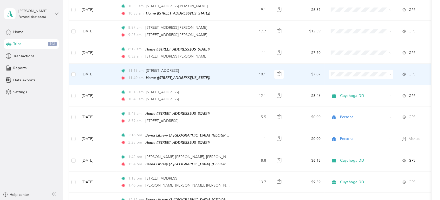
click at [240, 75] on td "10.1" at bounding box center [253, 75] width 34 height 22
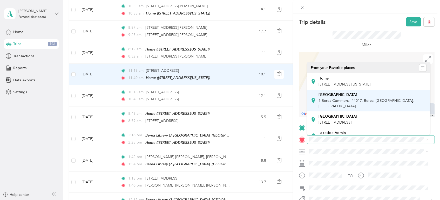
click at [343, 99] on span "7 Berea Commons, 44017, Berea, [GEOGRAPHIC_DATA], [GEOGRAPHIC_DATA]" at bounding box center [367, 104] width 96 height 10
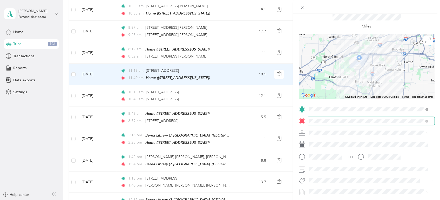
scroll to position [29, 0]
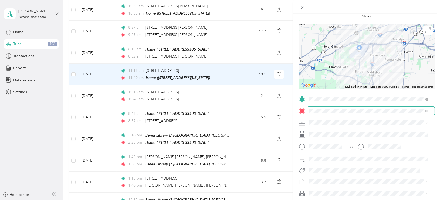
click at [338, 131] on div "Cuyahoga DD" at bounding box center [369, 131] width 116 height 5
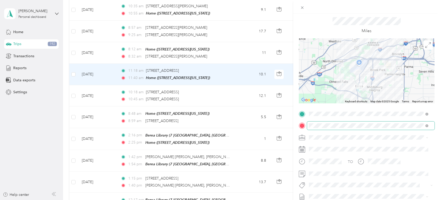
scroll to position [0, 0]
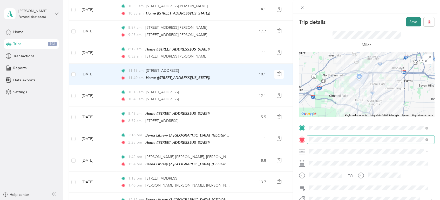
click at [410, 21] on button "Save" at bounding box center [413, 21] width 15 height 9
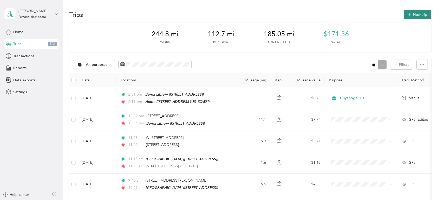
click at [419, 16] on button "New trip" at bounding box center [418, 14] width 28 height 9
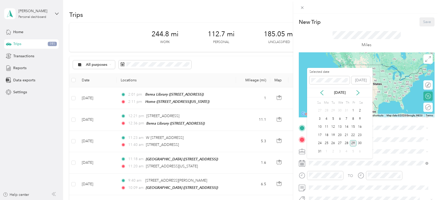
click at [325, 93] on div "[DATE]" at bounding box center [339, 92] width 65 height 5
click at [321, 92] on icon at bounding box center [322, 93] width 3 height 5
click at [326, 135] on div "21" at bounding box center [326, 135] width 7 height 6
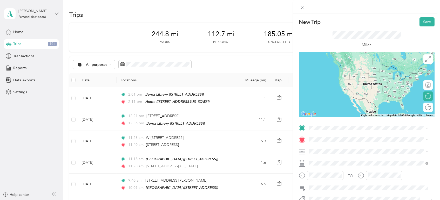
click at [340, 97] on strong "[GEOGRAPHIC_DATA]" at bounding box center [338, 99] width 39 height 5
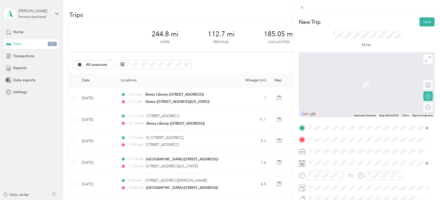
drag, startPoint x: 337, startPoint y: 126, endPoint x: 338, endPoint y: 131, distance: 4.5
click at [337, 131] on div "Home" at bounding box center [345, 133] width 52 height 5
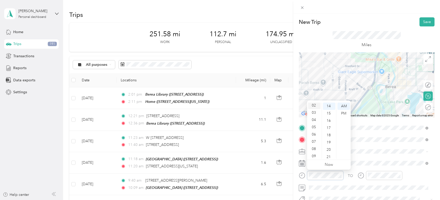
scroll to position [2, 0]
click at [315, 126] on div "03" at bounding box center [314, 126] width 12 height 7
click at [328, 127] on div "17" at bounding box center [329, 128] width 12 height 7
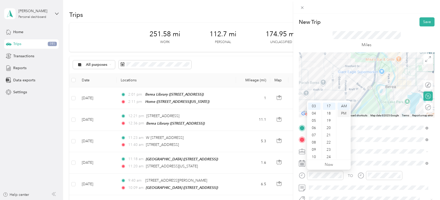
click at [342, 114] on div "PM" at bounding box center [344, 113] width 12 height 7
click at [383, 178] on div at bounding box center [384, 175] width 36 height 9
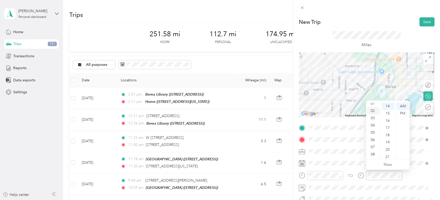
scroll to position [2, 0]
click at [374, 123] on div "03" at bounding box center [373, 126] width 12 height 7
click at [386, 120] on div "28" at bounding box center [388, 121] width 12 height 7
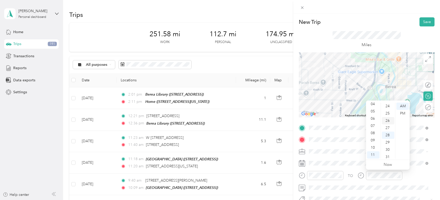
click at [388, 121] on div "26" at bounding box center [388, 120] width 12 height 7
click at [401, 114] on div "PM" at bounding box center [402, 113] width 12 height 7
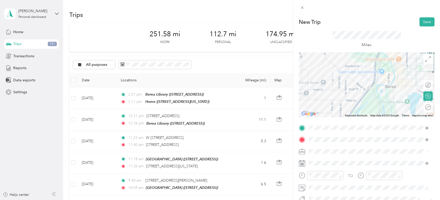
click at [335, 171] on li "Personal" at bounding box center [368, 168] width 123 height 9
click at [423, 24] on button "Save" at bounding box center [427, 21] width 15 height 9
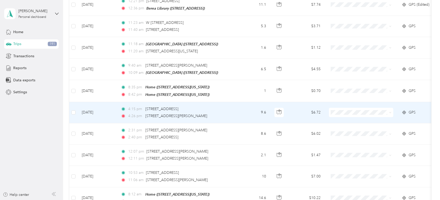
scroll to position [0, 0]
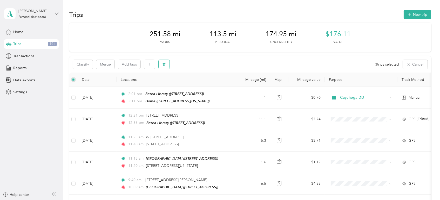
click at [165, 65] on icon "button" at bounding box center [164, 64] width 3 height 3
click at [203, 86] on button "Yes" at bounding box center [203, 86] width 10 height 8
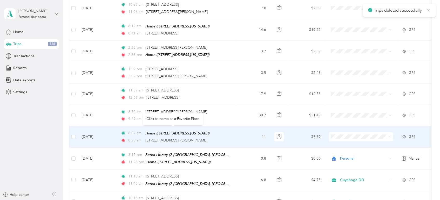
scroll to position [288, 0]
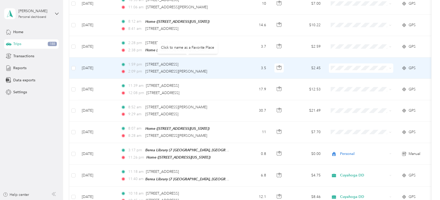
click at [232, 72] on td "1:59 pm [STREET_ADDRESS] 2:09 pm [STREET_ADDRESS][PERSON_NAME]" at bounding box center [176, 68] width 119 height 21
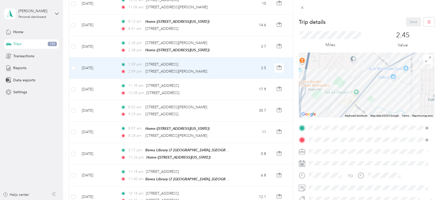
drag, startPoint x: 347, startPoint y: 97, endPoint x: 362, endPoint y: 92, distance: 15.9
click at [362, 92] on div at bounding box center [367, 85] width 136 height 65
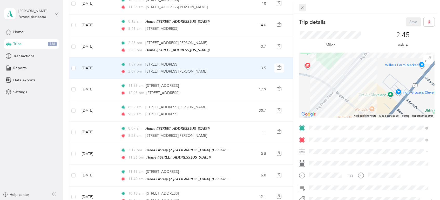
click at [302, 9] on icon at bounding box center [302, 7] width 4 height 4
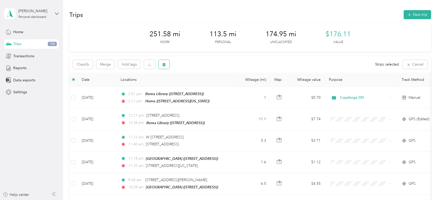
click at [167, 62] on button "button" at bounding box center [164, 64] width 11 height 9
click at [202, 85] on button "Yes" at bounding box center [203, 86] width 10 height 8
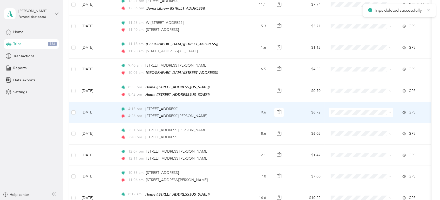
scroll to position [173, 0]
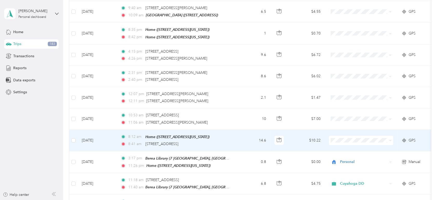
click at [350, 156] on span "Personal" at bounding box center [366, 156] width 48 height 5
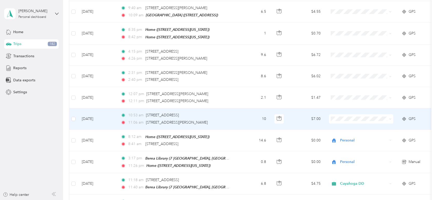
click at [224, 122] on div "11:06 am [STREET_ADDRESS][PERSON_NAME]" at bounding box center [175, 123] width 109 height 6
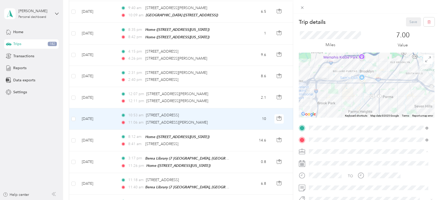
click at [330, 161] on span "Cuyahoga DD" at bounding box center [323, 161] width 24 height 4
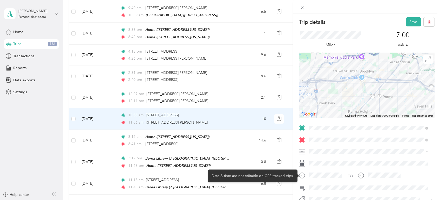
scroll to position [29, 0]
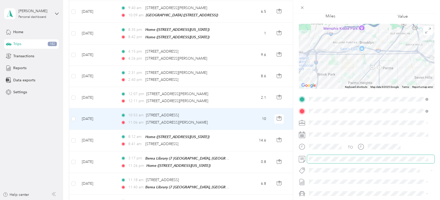
click at [328, 155] on span at bounding box center [370, 159] width 127 height 8
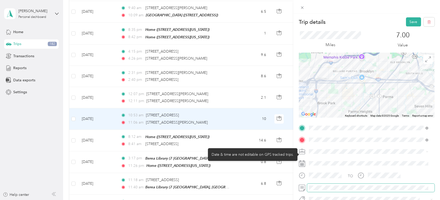
scroll to position [0, 0]
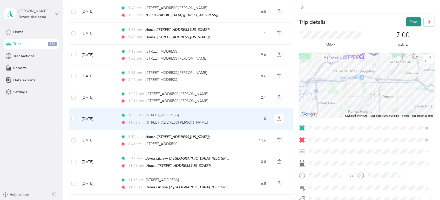
click at [411, 20] on button "Save" at bounding box center [413, 21] width 15 height 9
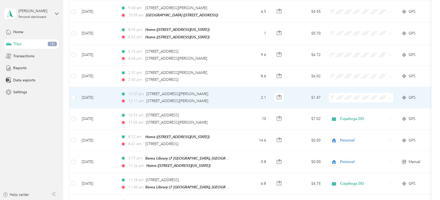
click at [241, 94] on td "2.1" at bounding box center [253, 97] width 34 height 21
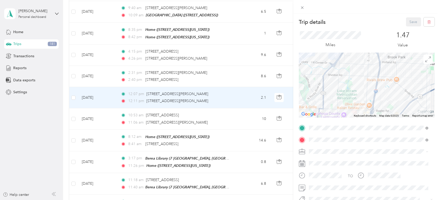
click at [73, 95] on div "Trip details Save This trip cannot be edited because it is either under review,…" at bounding box center [220, 100] width 440 height 200
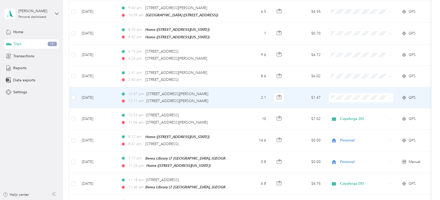
click at [229, 95] on div "12:07 pm [STREET_ADDRESS][PERSON_NAME] 12:11 pm [STREET_ADDRESS][PERSON_NAME]" at bounding box center [175, 97] width 109 height 13
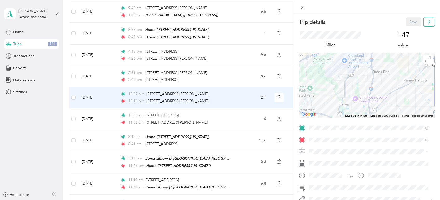
click at [427, 21] on icon "button" at bounding box center [429, 22] width 4 height 4
click at [409, 28] on button "Yes" at bounding box center [410, 28] width 10 height 8
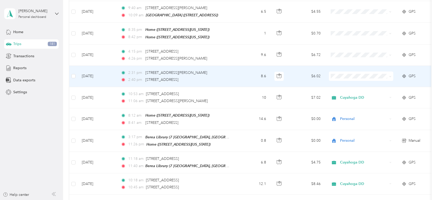
click at [240, 71] on td "8.6" at bounding box center [253, 76] width 34 height 21
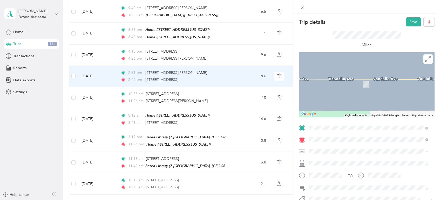
click at [378, 71] on li "[STREET_ADDRESS][PERSON_NAME][US_STATE]" at bounding box center [368, 65] width 123 height 11
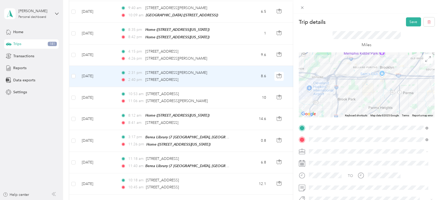
click at [344, 159] on div "Cuyahoga DD" at bounding box center [369, 160] width 116 height 5
click at [407, 21] on button "Save" at bounding box center [413, 21] width 15 height 9
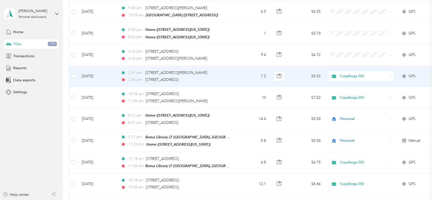
scroll to position [144, 0]
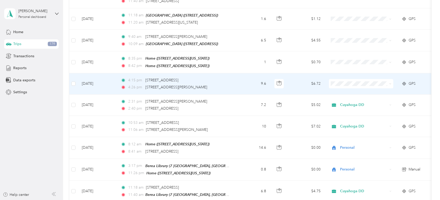
click at [226, 85] on div "4:26 pm [STREET_ADDRESS][PERSON_NAME]" at bounding box center [175, 88] width 109 height 6
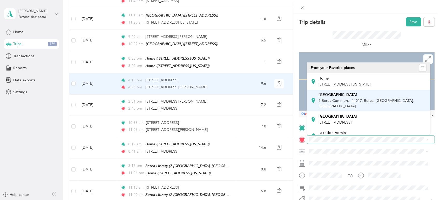
click at [342, 96] on div "[GEOGRAPHIC_DATA]" at bounding box center [373, 95] width 108 height 5
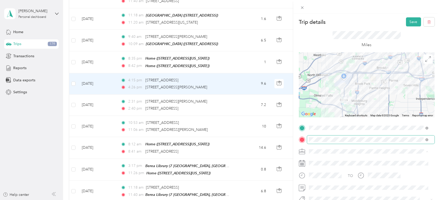
click at [337, 160] on div "Cuyahoga DD" at bounding box center [369, 160] width 116 height 5
click at [410, 18] on button "Save" at bounding box center [413, 21] width 15 height 9
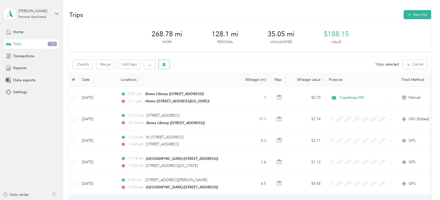
click at [164, 63] on icon "button" at bounding box center [164, 65] width 4 height 4
click at [202, 87] on button "Yes" at bounding box center [203, 86] width 10 height 8
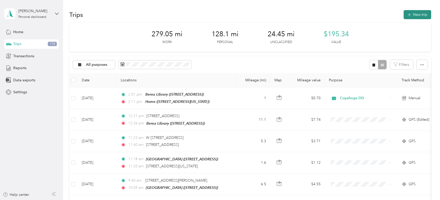
click at [413, 14] on button "New trip" at bounding box center [418, 14] width 28 height 9
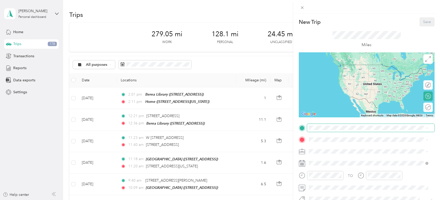
click at [332, 130] on span at bounding box center [370, 128] width 127 height 8
click at [335, 102] on div "[GEOGRAPHIC_DATA] [STREET_ADDRESS]" at bounding box center [373, 105] width 108 height 16
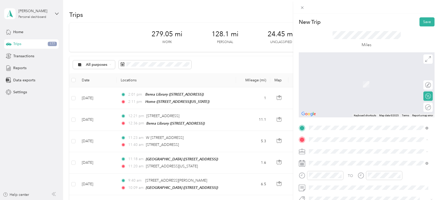
click at [338, 131] on div "Home [STREET_ADDRESS][US_STATE]" at bounding box center [345, 136] width 52 height 11
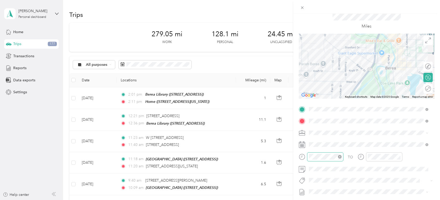
scroll to position [29, 0]
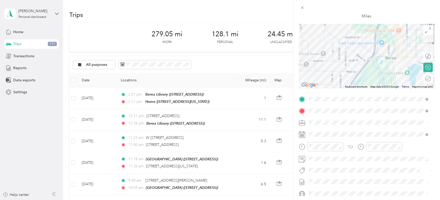
click at [334, 140] on div "Personal" at bounding box center [369, 140] width 116 height 5
click at [314, 76] on div "04" at bounding box center [314, 75] width 12 height 7
click at [315, 104] on div "04" at bounding box center [314, 104] width 12 height 7
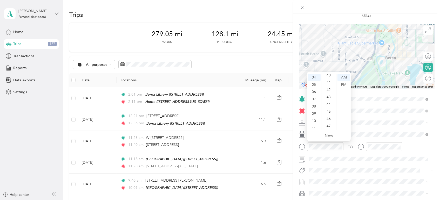
scroll to position [311, 0]
click at [330, 128] on div "50" at bounding box center [329, 129] width 12 height 7
click at [342, 84] on div "PM" at bounding box center [344, 84] width 12 height 7
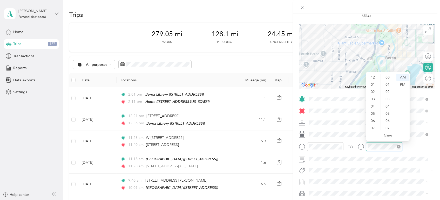
scroll to position [31, 0]
click at [374, 75] on div "04" at bounding box center [373, 75] width 12 height 7
click at [389, 117] on div "58" at bounding box center [388, 119] width 12 height 7
click at [403, 85] on div "PM" at bounding box center [402, 84] width 12 height 7
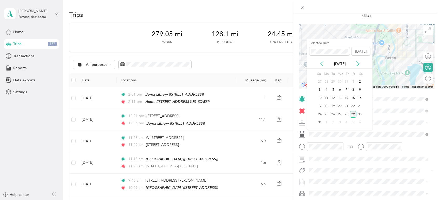
click at [322, 62] on icon at bounding box center [322, 64] width 3 height 5
click at [344, 107] on div "24" at bounding box center [346, 106] width 7 height 6
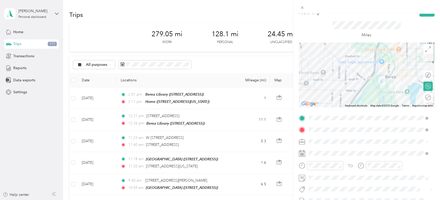
scroll to position [0, 0]
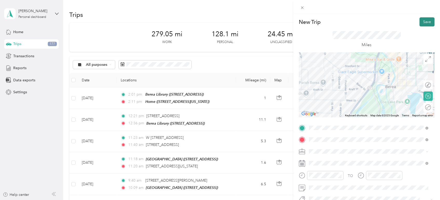
click at [420, 23] on button "Save" at bounding box center [427, 21] width 15 height 9
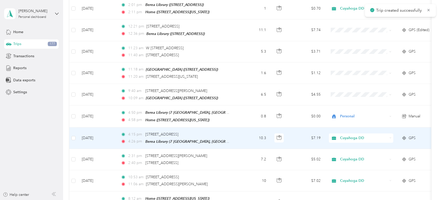
scroll to position [86, 0]
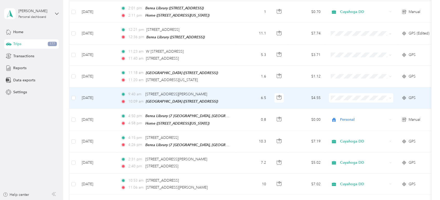
click at [366, 94] on span at bounding box center [361, 97] width 64 height 9
click at [362, 114] on span "Personal" at bounding box center [366, 115] width 48 height 5
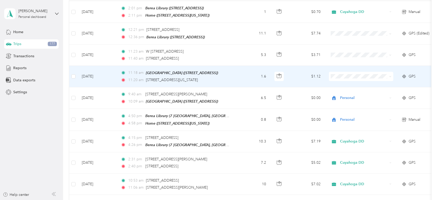
click at [246, 76] on td "1.6" at bounding box center [253, 77] width 34 height 22
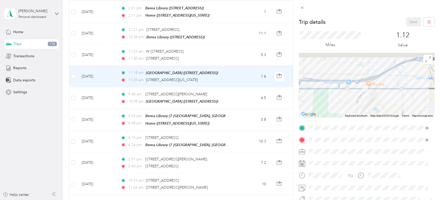
drag, startPoint x: 373, startPoint y: 70, endPoint x: 376, endPoint y: 111, distance: 40.8
click at [376, 111] on div at bounding box center [367, 85] width 136 height 65
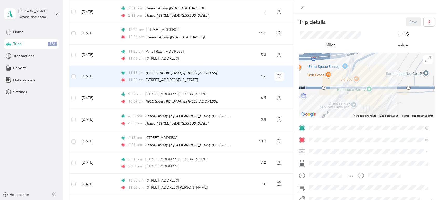
drag, startPoint x: 350, startPoint y: 95, endPoint x: 363, endPoint y: 92, distance: 13.2
click at [363, 92] on div at bounding box center [367, 85] width 136 height 65
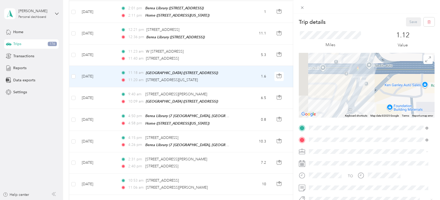
drag, startPoint x: 372, startPoint y: 91, endPoint x: 380, endPoint y: 92, distance: 7.7
click at [380, 92] on div at bounding box center [367, 85] width 136 height 65
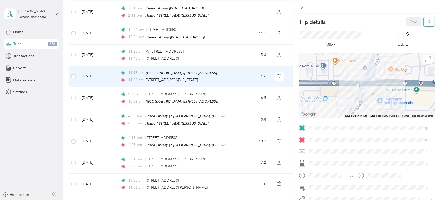
click at [427, 22] on icon "button" at bounding box center [429, 22] width 4 height 4
click at [411, 29] on button "Yes" at bounding box center [410, 28] width 10 height 8
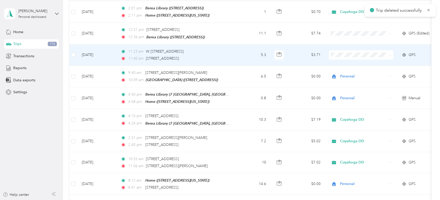
scroll to position [58, 0]
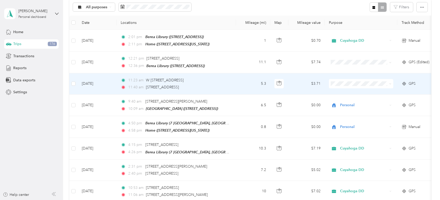
click at [237, 82] on td "5.3" at bounding box center [253, 83] width 34 height 21
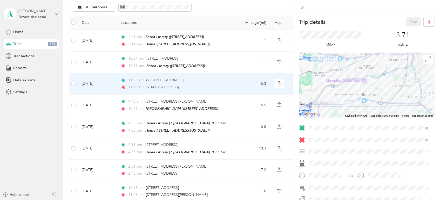
click at [358, 70] on div "[GEOGRAPHIC_DATA] [STREET_ADDRESS]" at bounding box center [338, 69] width 39 height 11
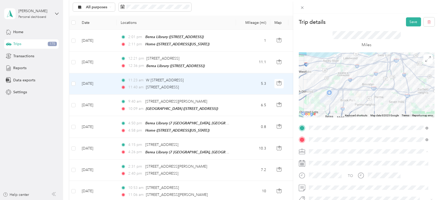
click at [333, 158] on li "Cuyahoga DD" at bounding box center [368, 160] width 123 height 9
click at [409, 22] on button "Save" at bounding box center [413, 21] width 15 height 9
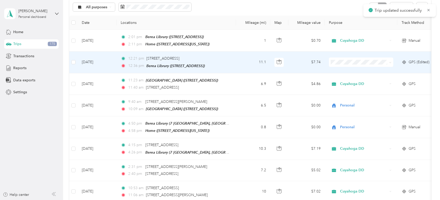
click at [353, 70] on span "Cuyahoga DD" at bounding box center [366, 71] width 48 height 5
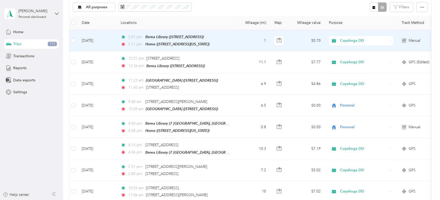
click at [347, 41] on span "Cuyahoga DD" at bounding box center [364, 41] width 48 height 6
click at [355, 59] on span "Personal" at bounding box center [366, 58] width 48 height 5
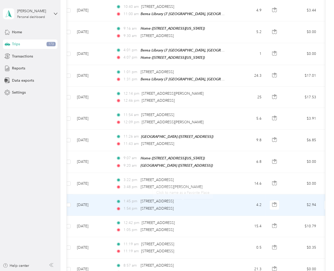
scroll to position [843, 0]
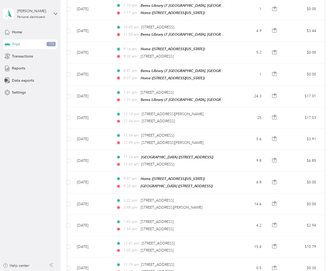
click at [49, 147] on aside "[PERSON_NAME] Personal dashboard Home Trips 173 Transactions Reports Data expor…" at bounding box center [30, 135] width 60 height 271
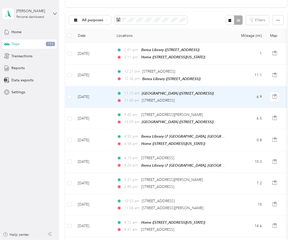
scroll to position [30, 0]
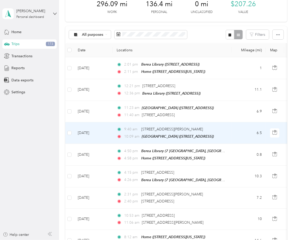
click at [243, 134] on td "6.5" at bounding box center [249, 134] width 34 height 22
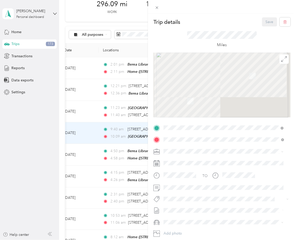
scroll to position [0, 28]
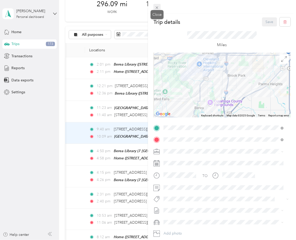
click at [157, 6] on icon at bounding box center [157, 7] width 4 height 4
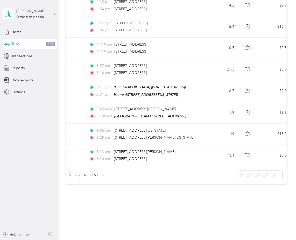
scroll to position [1086, 0]
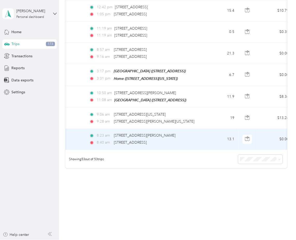
click at [177, 145] on td "8:23 am [STREET_ADDRESS][PERSON_NAME] 8:40 am [STREET_ADDRESS]" at bounding box center [144, 139] width 119 height 21
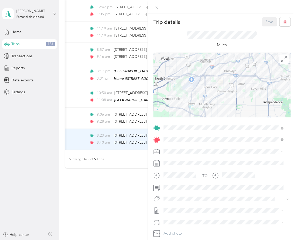
click at [128, 162] on div "Trip details Save This trip cannot be edited because it is either under review,…" at bounding box center [148, 120] width 296 height 240
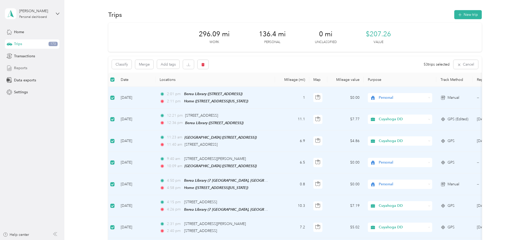
click at [32, 69] on div "Reports" at bounding box center [32, 68] width 55 height 9
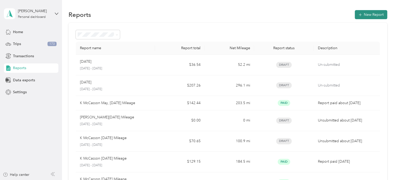
click at [366, 15] on button "New Report" at bounding box center [371, 14] width 32 height 9
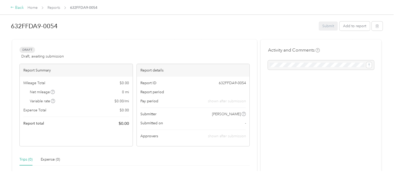
click at [15, 7] on div "Back" at bounding box center [17, 8] width 14 height 6
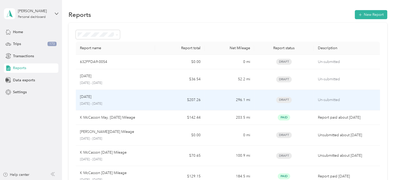
click at [140, 98] on div "[DATE]" at bounding box center [115, 97] width 71 height 6
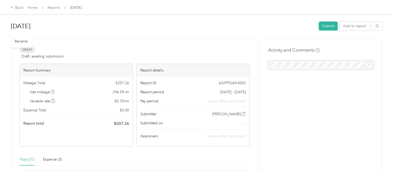
click at [17, 28] on h1 "[DATE]" at bounding box center [163, 26] width 304 height 12
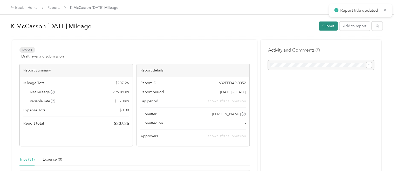
click at [328, 26] on button "Submit" at bounding box center [328, 26] width 19 height 9
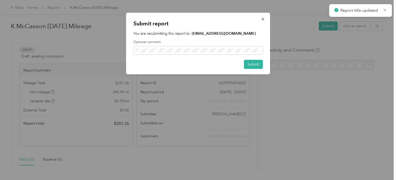
click at [251, 59] on div "Submit report You are resubmitting this report to: [EMAIL_ADDRESS][DOMAIN_NAME]…" at bounding box center [198, 44] width 144 height 62
click at [253, 68] on button "Submit" at bounding box center [253, 64] width 19 height 9
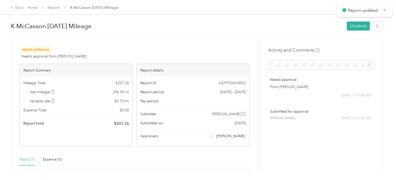
click at [18, 5] on div "Back" at bounding box center [17, 8] width 14 height 6
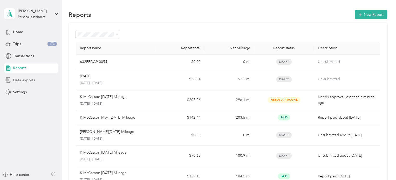
click at [27, 81] on span "Data exports" at bounding box center [24, 80] width 22 height 5
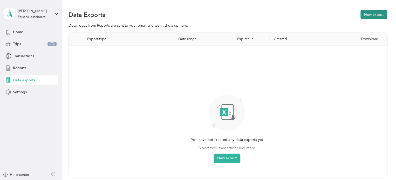
click at [371, 14] on button "New export" at bounding box center [374, 14] width 27 height 9
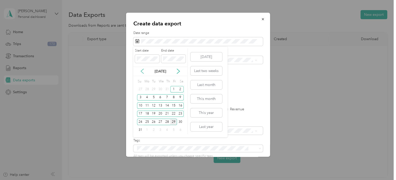
click at [140, 72] on icon at bounding box center [142, 71] width 5 height 5
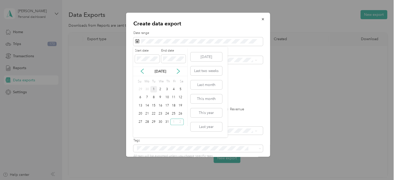
click at [154, 89] on div "1" at bounding box center [153, 89] width 7 height 6
click at [166, 122] on div "31" at bounding box center [167, 122] width 7 height 6
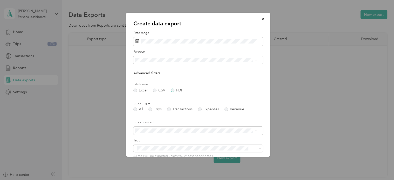
click at [173, 91] on label "PDF" at bounding box center [177, 91] width 12 height 4
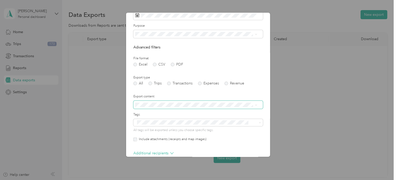
click at [191, 102] on span at bounding box center [198, 105] width 130 height 8
click at [190, 115] on li "Summary only" at bounding box center [196, 114] width 126 height 9
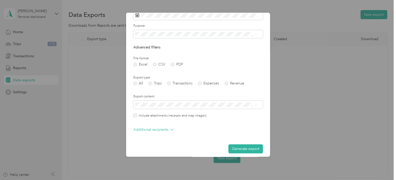
click at [180, 121] on div "Summary and full list" at bounding box center [196, 123] width 118 height 5
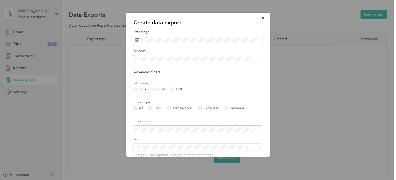
scroll to position [0, 0]
click at [169, 86] on div "Personal" at bounding box center [196, 87] width 118 height 5
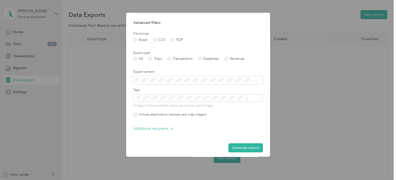
scroll to position [52, 0]
click at [196, 89] on li "Summary only" at bounding box center [196, 88] width 126 height 9
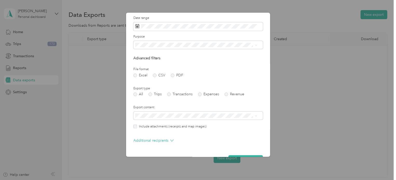
scroll to position [30, 0]
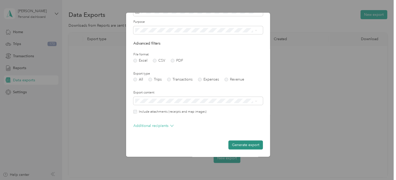
click at [241, 145] on button "Generate export" at bounding box center [245, 145] width 35 height 9
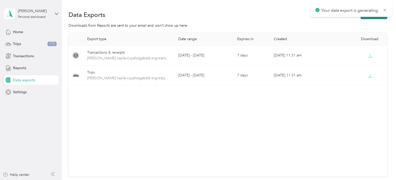
click at [374, 17] on button "New export" at bounding box center [374, 14] width 27 height 9
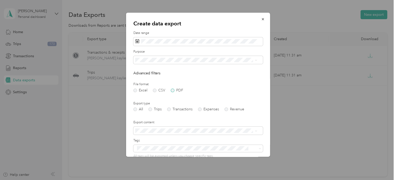
click at [172, 90] on label "PDF" at bounding box center [177, 91] width 12 height 4
click at [186, 35] on div "Date range" at bounding box center [198, 38] width 130 height 15
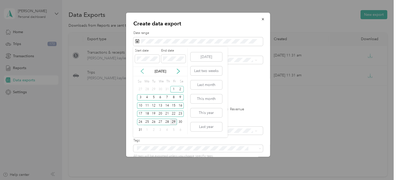
click at [141, 73] on icon at bounding box center [142, 71] width 5 height 5
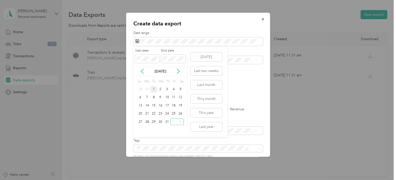
click at [155, 88] on div "1" at bounding box center [153, 89] width 7 height 6
click at [167, 120] on div "31" at bounding box center [167, 122] width 7 height 6
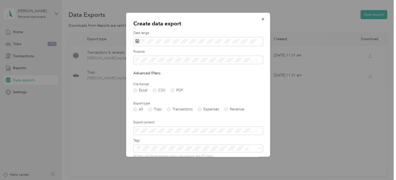
click at [177, 180] on div "Create data export Date range Purpose Advanced filters File format Excel CSV PD…" at bounding box center [197, 180] width 394 height 0
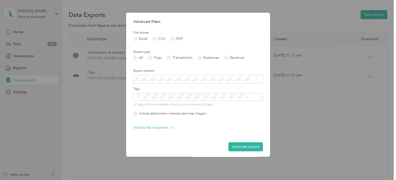
scroll to position [53, 0]
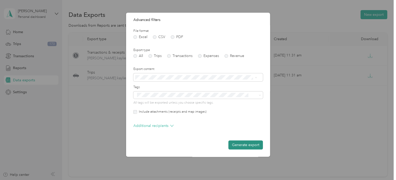
click at [248, 146] on button "Generate export" at bounding box center [245, 145] width 35 height 9
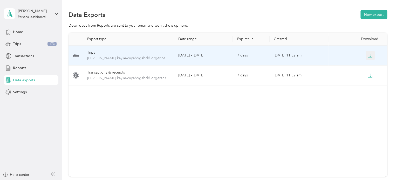
click at [371, 55] on icon "button" at bounding box center [370, 55] width 5 height 5
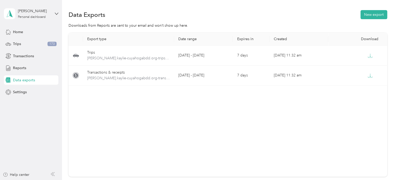
click at [211, 133] on div "Export type Date range Expires in Created Download Trips mccasson.kaylie-cuyaho…" at bounding box center [228, 105] width 319 height 144
drag, startPoint x: 265, startPoint y: 147, endPoint x: 268, endPoint y: 146, distance: 3.0
click at [265, 147] on div "Export type Date range Expires in Created Download Trips mccasson.kaylie-cuyaho…" at bounding box center [228, 105] width 319 height 144
click at [378, 15] on button "New export" at bounding box center [374, 14] width 27 height 9
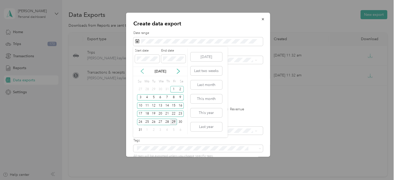
click at [141, 73] on div "[DATE]" at bounding box center [160, 72] width 54 height 10
click at [141, 70] on icon at bounding box center [142, 71] width 5 height 5
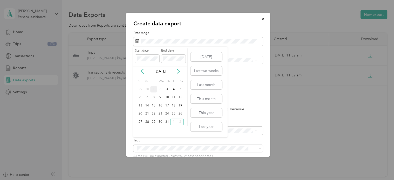
click at [153, 88] on div "1" at bounding box center [153, 89] width 7 height 6
click at [168, 121] on div "31" at bounding box center [167, 122] width 7 height 6
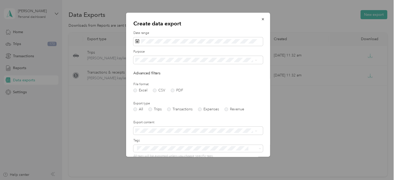
click at [166, 86] on div "Personal" at bounding box center [196, 86] width 118 height 5
click at [174, 89] on label "PDF" at bounding box center [177, 91] width 12 height 4
click at [180, 142] on li "Summary only" at bounding box center [196, 140] width 126 height 9
click at [235, 80] on form "Date range Purpose Advanced filters File format Excel CSV PDF Export type All T…" at bounding box center [198, 105] width 130 height 149
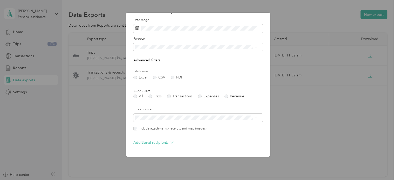
scroll to position [30, 0]
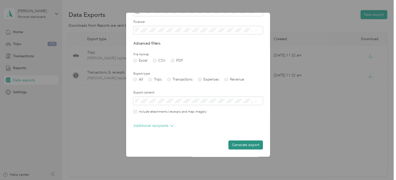
click at [243, 144] on button "Generate export" at bounding box center [245, 145] width 35 height 9
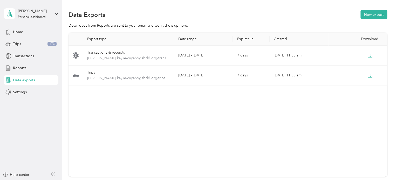
click at [95, 128] on div "Export type Date range Expires in Created Download Transactions & receipts [PER…" at bounding box center [228, 105] width 319 height 144
click at [373, 17] on button "New export" at bounding box center [374, 14] width 27 height 9
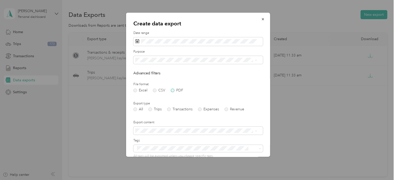
click at [176, 92] on label "PDF" at bounding box center [177, 91] width 12 height 4
click at [209, 37] on span at bounding box center [198, 41] width 130 height 9
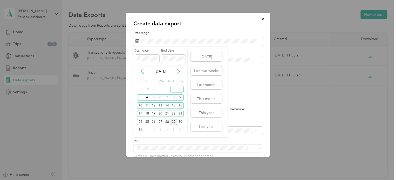
click at [140, 71] on icon at bounding box center [142, 71] width 5 height 5
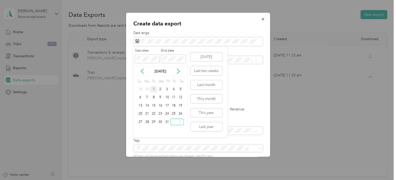
click at [155, 89] on div "1" at bounding box center [153, 89] width 7 height 6
click at [167, 122] on div "31" at bounding box center [167, 122] width 7 height 6
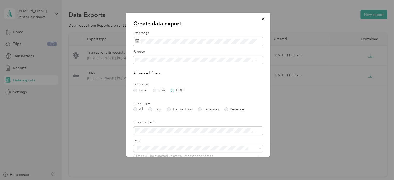
click at [174, 91] on label "PDF" at bounding box center [177, 91] width 12 height 4
click at [177, 84] on li "Personal" at bounding box center [196, 87] width 126 height 9
click at [207, 81] on form "Date range Purpose Advanced filters File format Excel CSV PDF Export type All T…" at bounding box center [198, 117] width 130 height 172
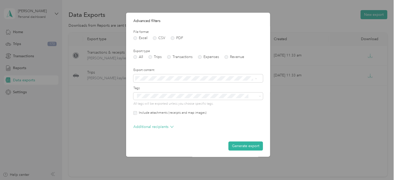
scroll to position [53, 0]
click at [239, 144] on button "Generate export" at bounding box center [245, 145] width 35 height 9
